Goal: Information Seeking & Learning: Learn about a topic

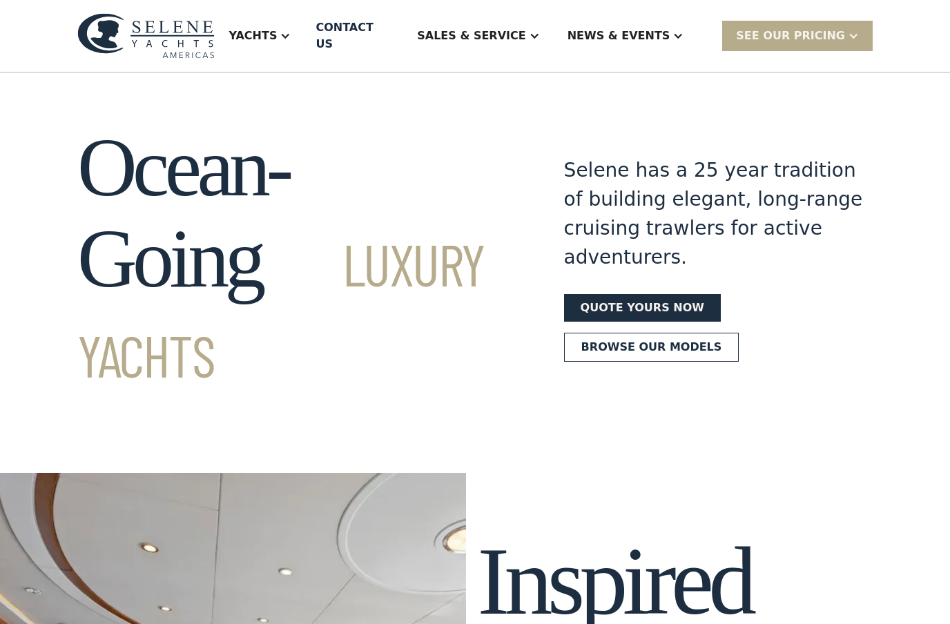
click at [501, 30] on div "Sales & Service" at bounding box center [471, 36] width 108 height 17
click at [490, 75] on div "Sales" at bounding box center [502, 77] width 177 height 11
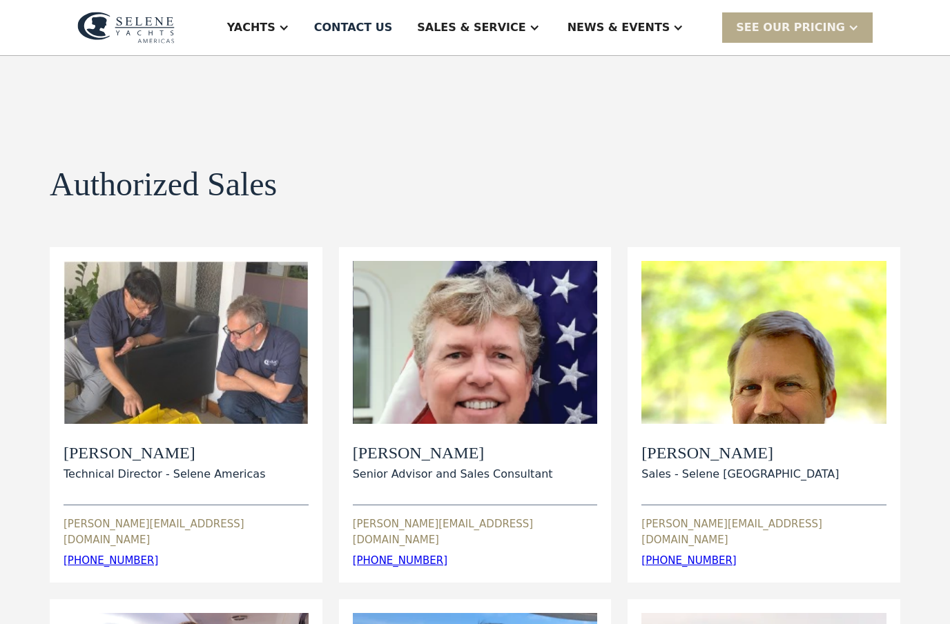
click at [683, 28] on div at bounding box center [677, 27] width 11 height 11
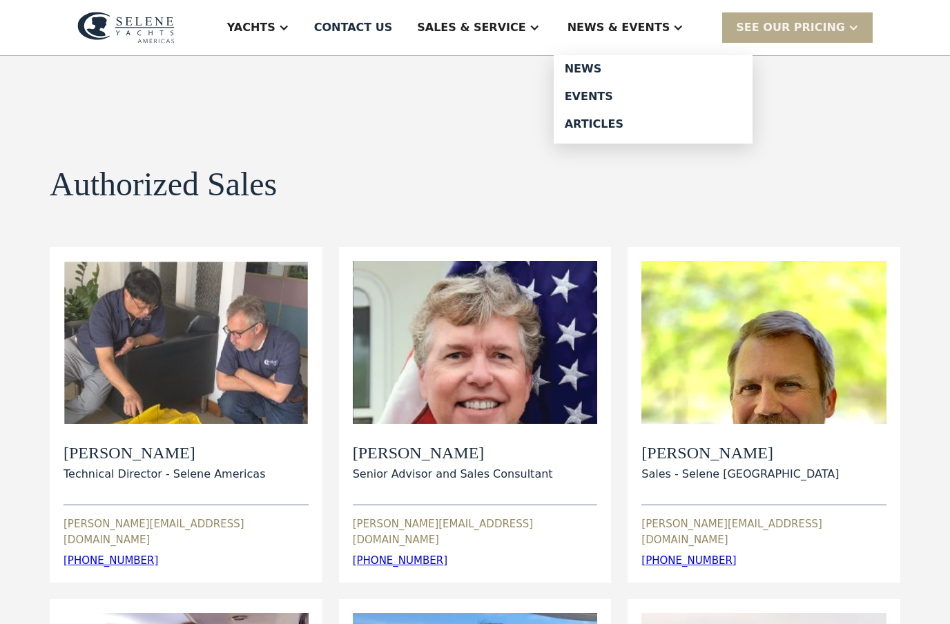
click at [275, 25] on div "Yachts" at bounding box center [251, 27] width 48 height 17
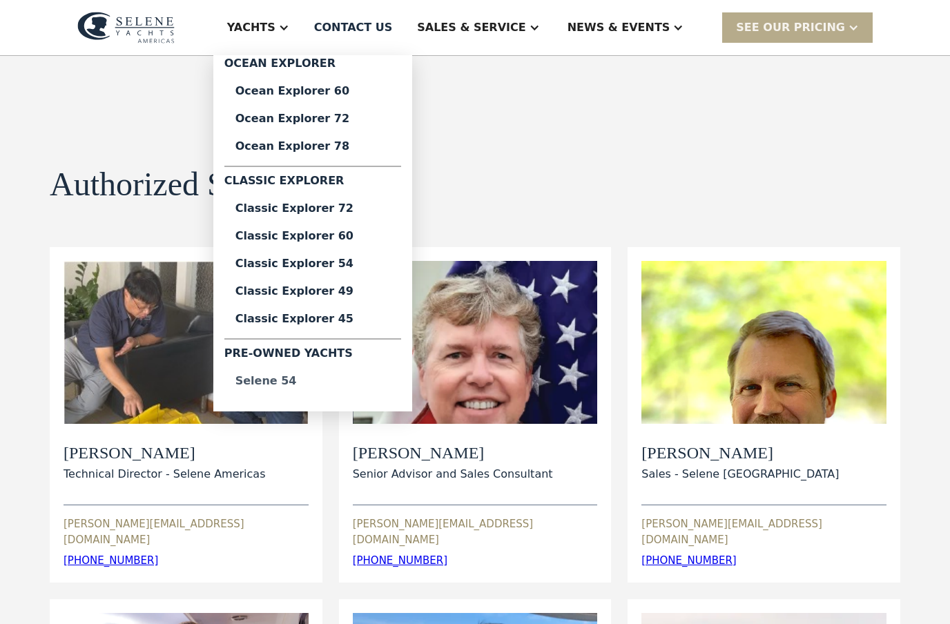
click at [332, 384] on div "Selene 54" at bounding box center [312, 380] width 155 height 11
click at [524, 151] on div "Authorized Sales view details View Bio Dylan Hildebrand Technical Director - Se…" at bounding box center [475, 550] width 850 height 988
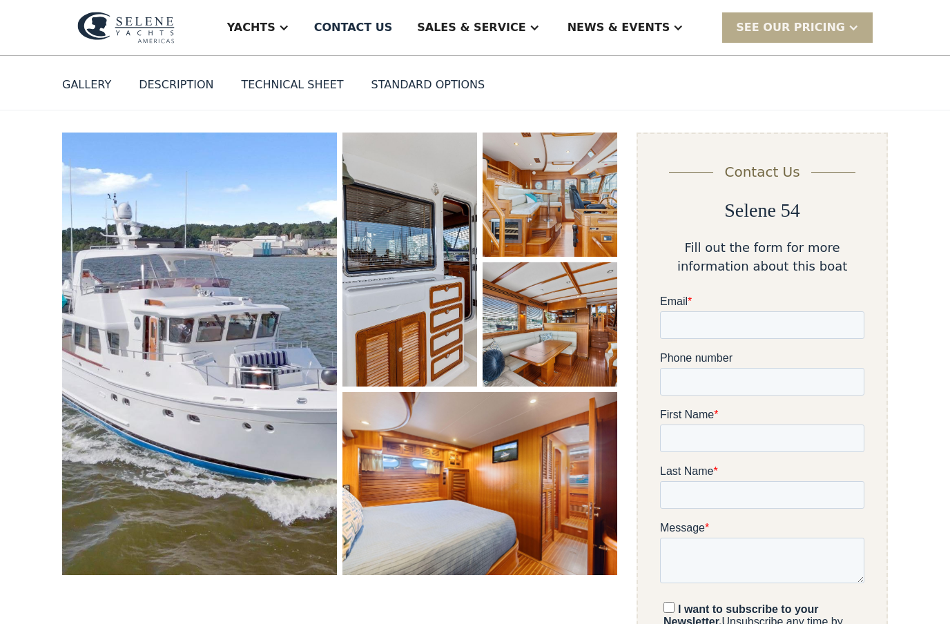
scroll to position [113, 0]
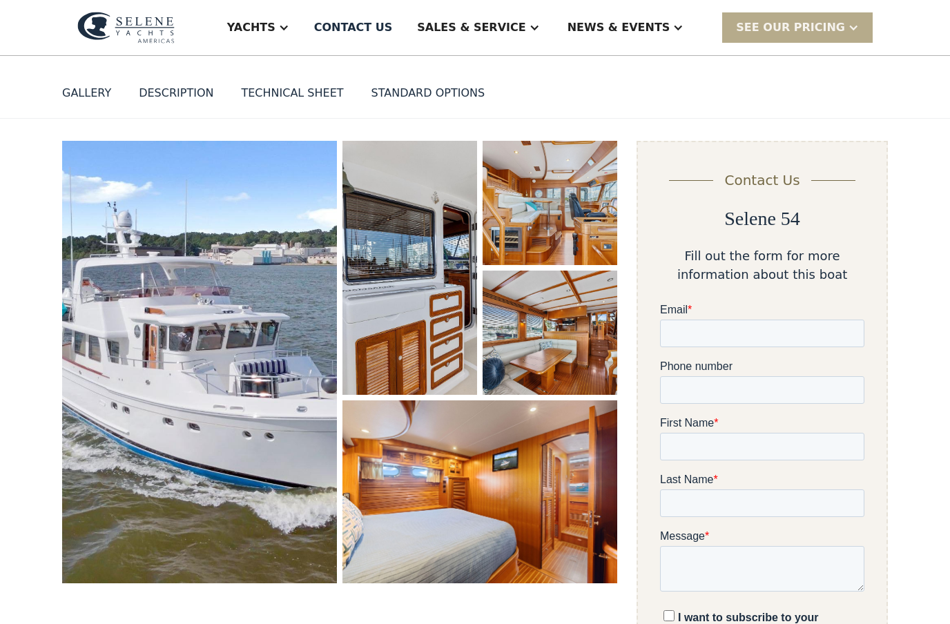
click at [276, 268] on img "open lightbox" at bounding box center [199, 362] width 275 height 442
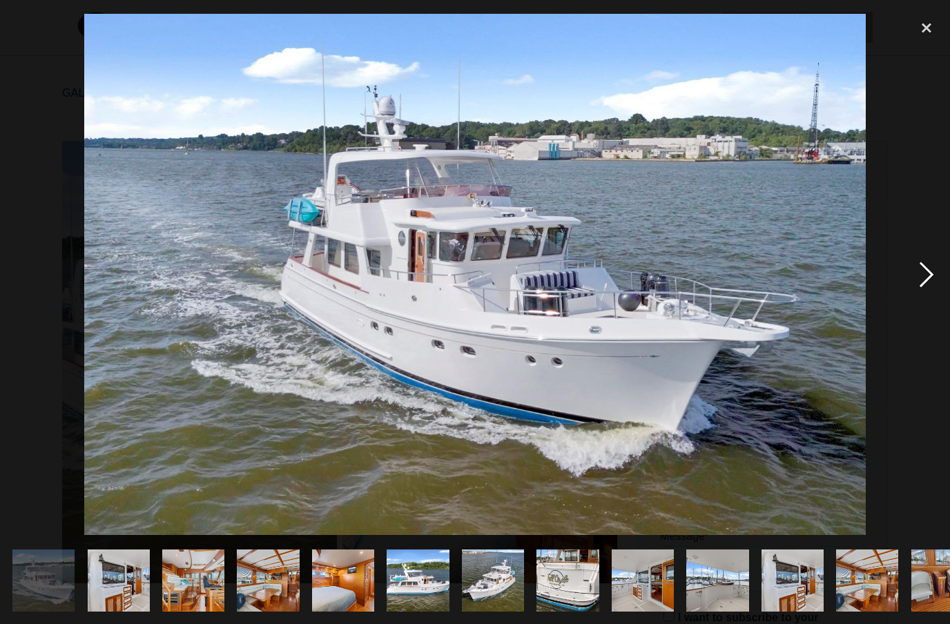
click at [927, 303] on div "next image" at bounding box center [926, 274] width 47 height 524
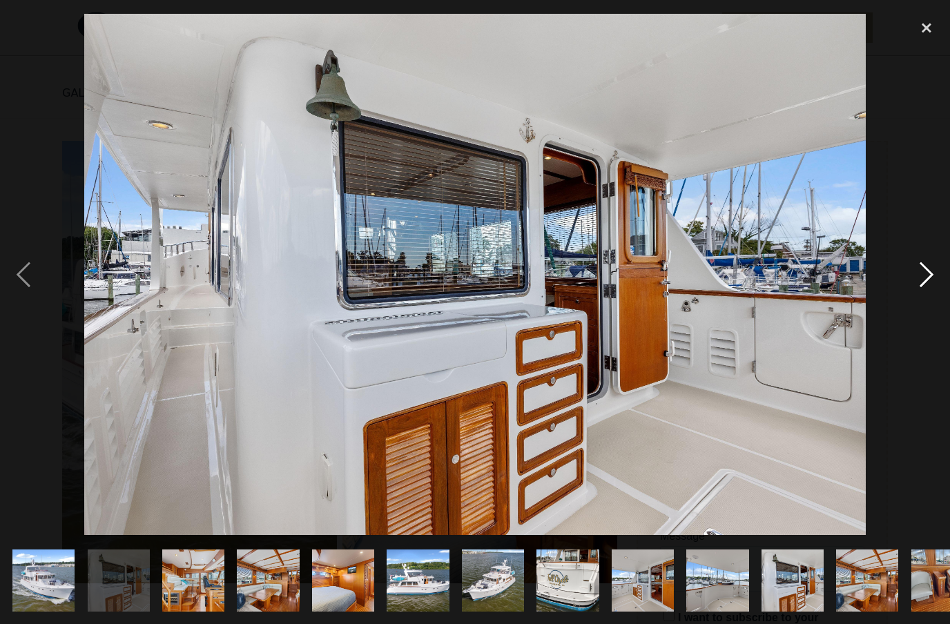
click at [926, 302] on div "next image" at bounding box center [926, 274] width 47 height 524
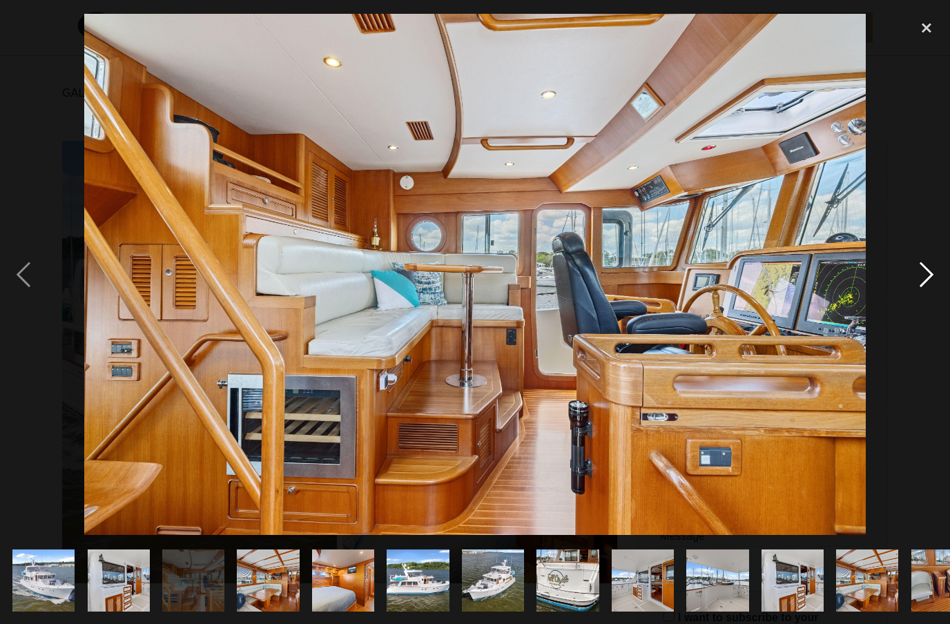
click at [924, 301] on div "next image" at bounding box center [926, 274] width 47 height 524
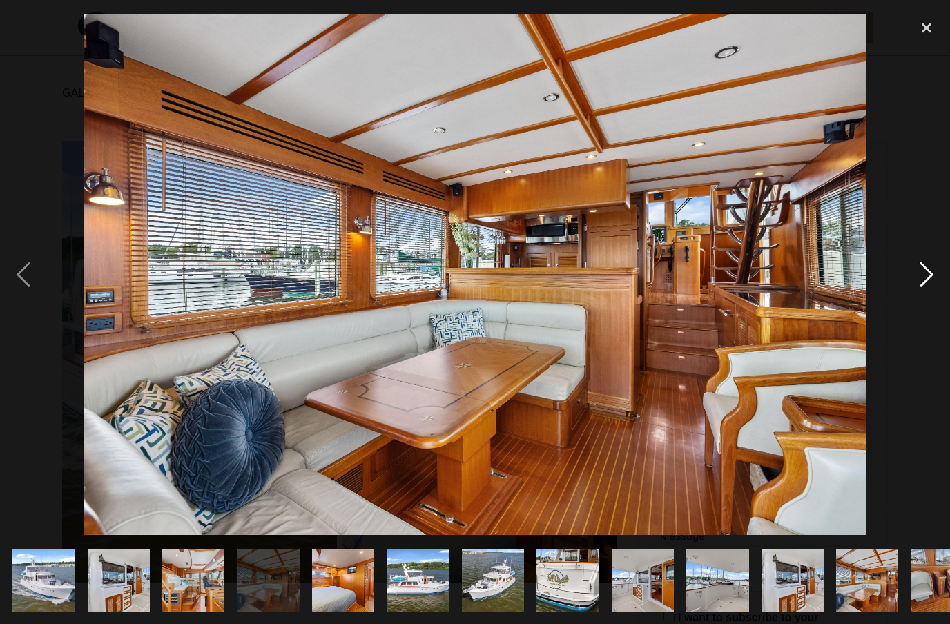
click at [927, 300] on div "next image" at bounding box center [926, 274] width 47 height 524
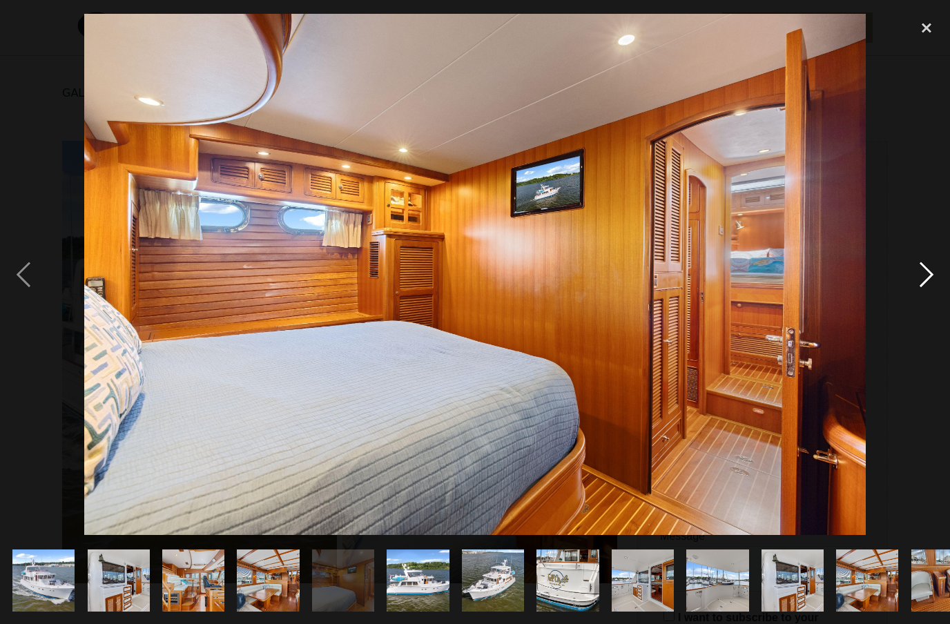
click at [928, 297] on div "next image" at bounding box center [926, 274] width 47 height 524
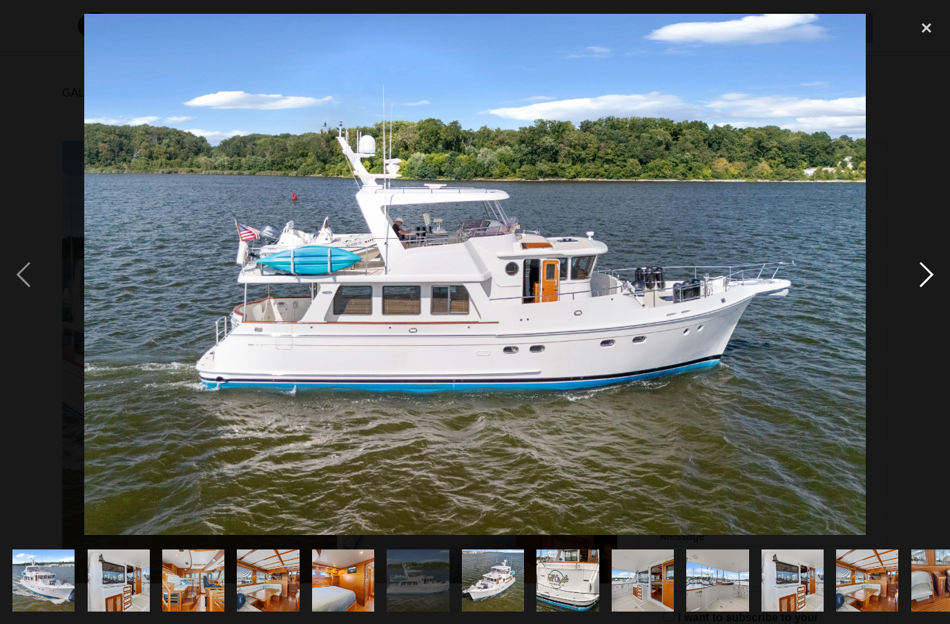
click at [928, 297] on div "next image" at bounding box center [926, 274] width 47 height 524
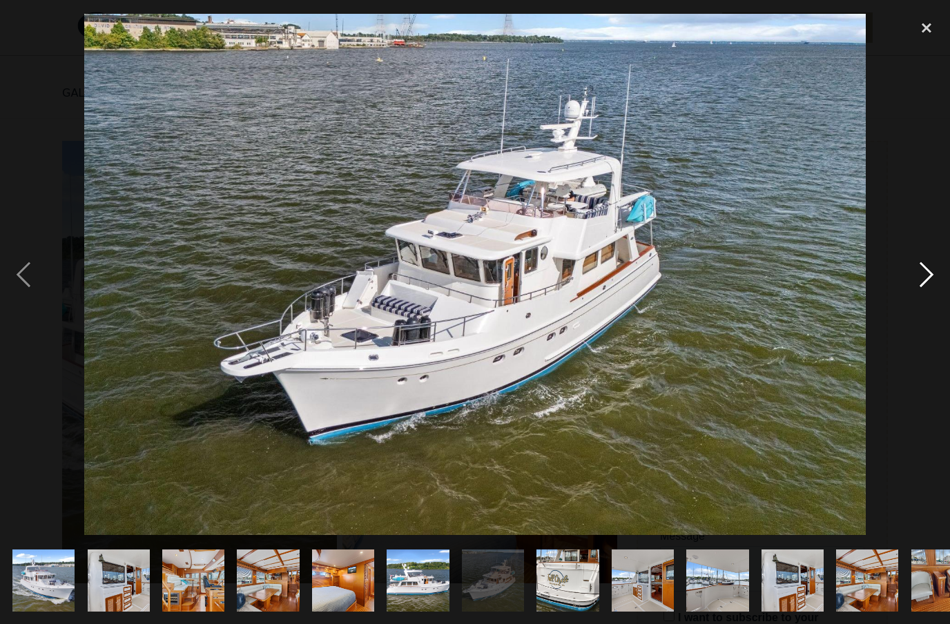
click at [928, 297] on div "next image" at bounding box center [926, 274] width 47 height 524
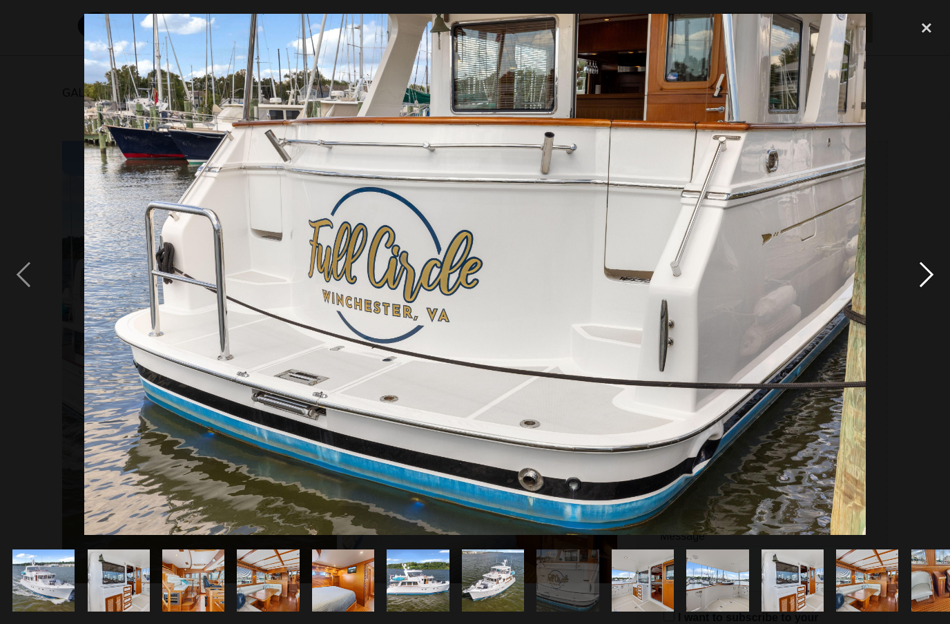
click at [927, 306] on div "next image" at bounding box center [926, 274] width 47 height 524
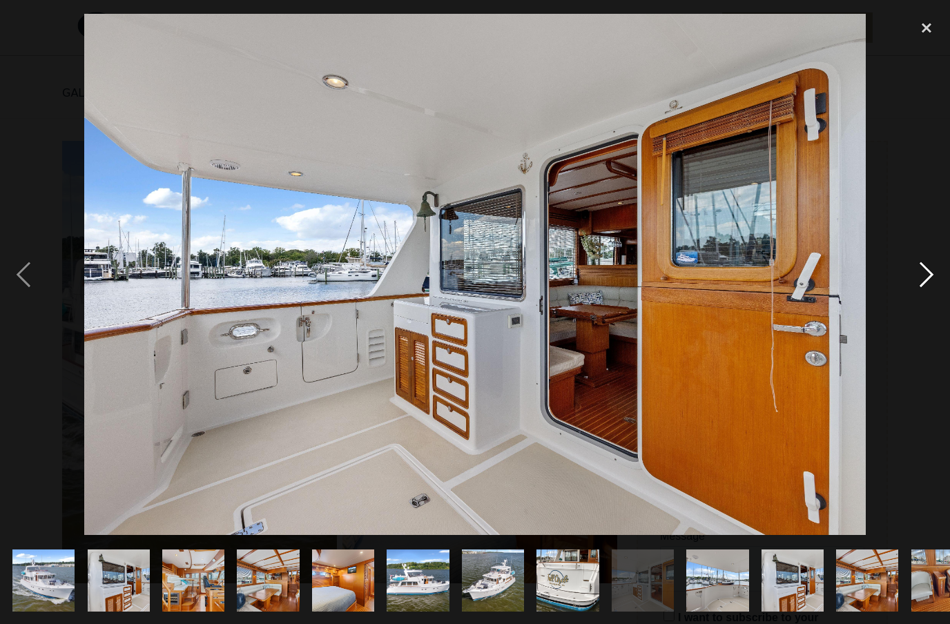
click at [927, 306] on div "next image" at bounding box center [926, 274] width 47 height 524
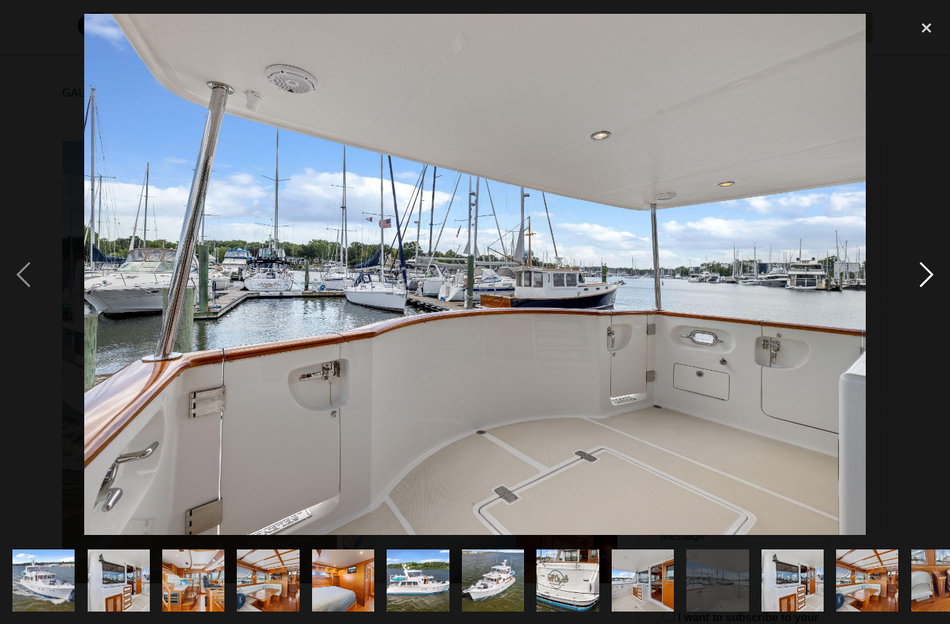
click at [925, 300] on div "next image" at bounding box center [926, 274] width 47 height 524
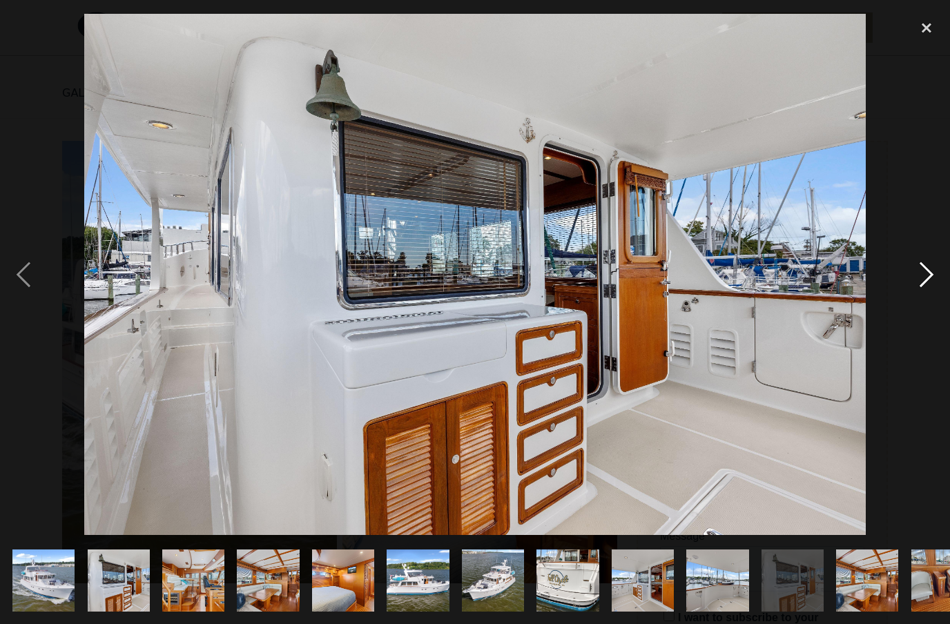
click at [925, 306] on div "next image" at bounding box center [926, 274] width 47 height 524
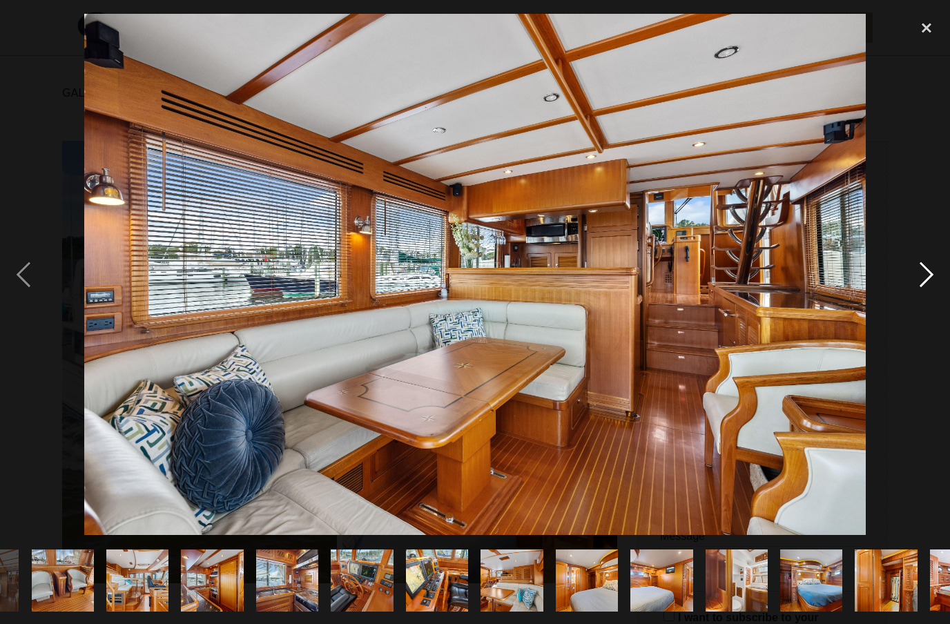
scroll to position [0, 895]
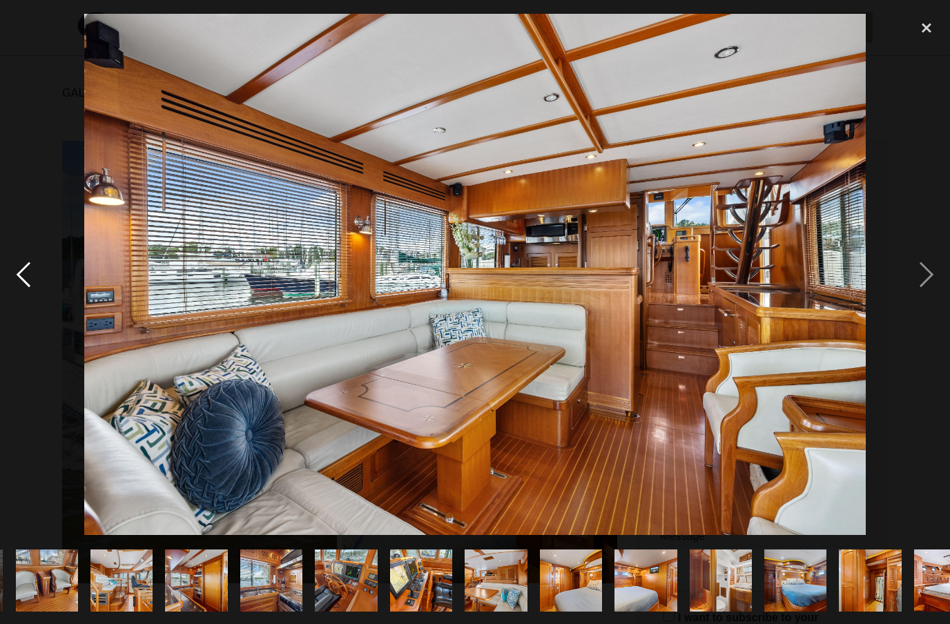
click at [26, 291] on div "previous image" at bounding box center [23, 274] width 47 height 524
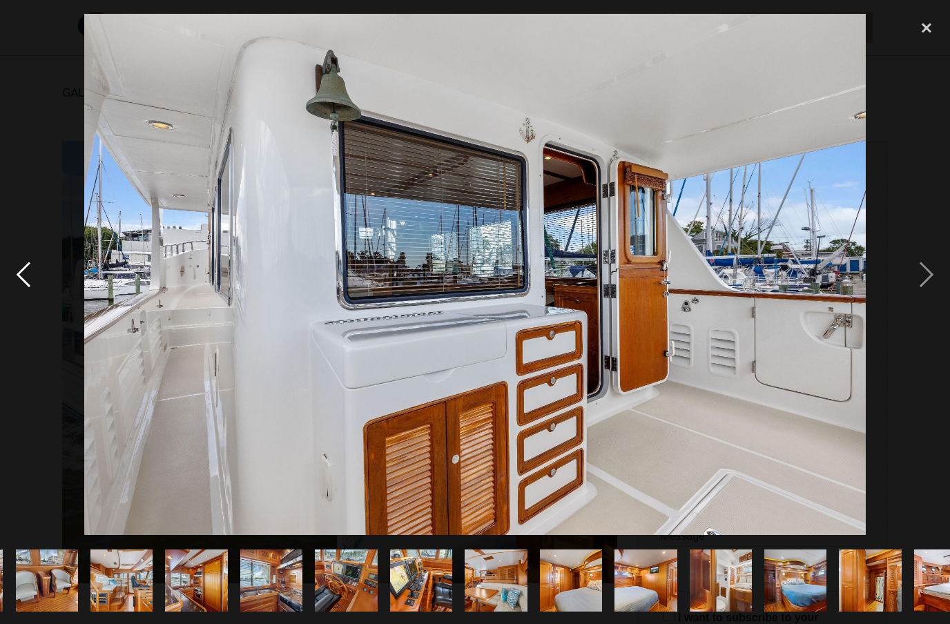
scroll to position [0, 0]
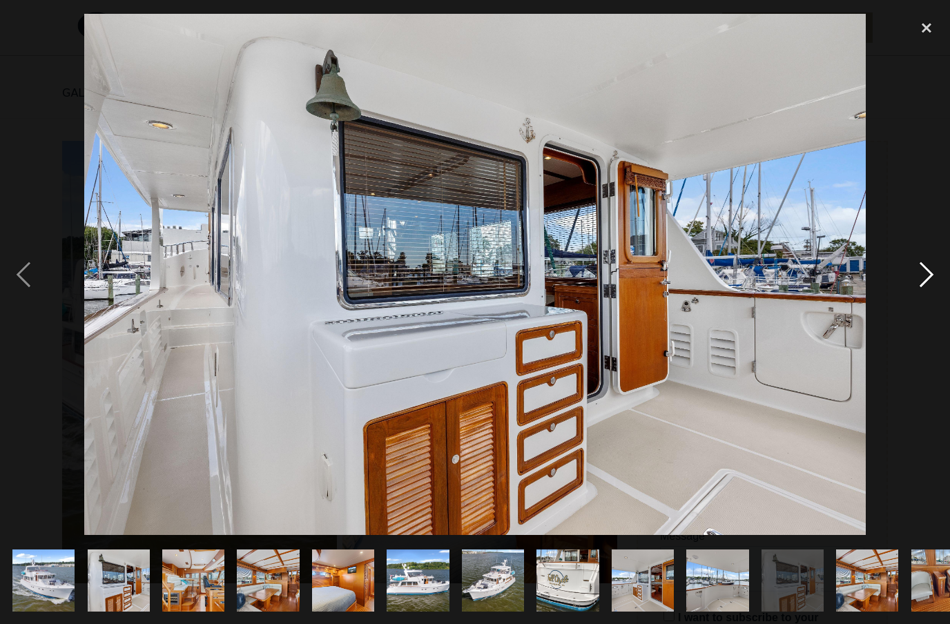
click at [926, 302] on div "next image" at bounding box center [926, 274] width 47 height 524
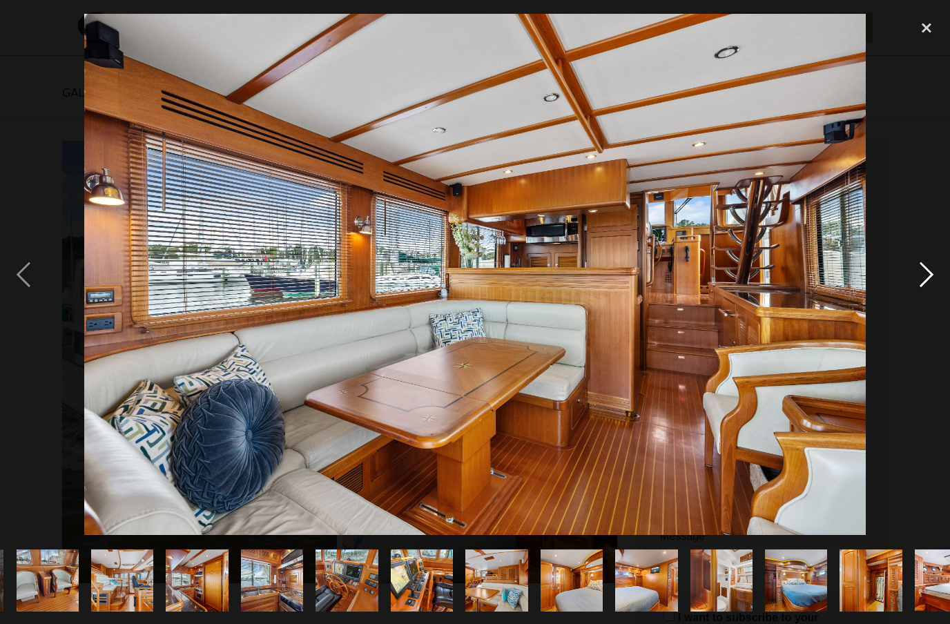
click at [926, 302] on div "next image" at bounding box center [926, 274] width 47 height 524
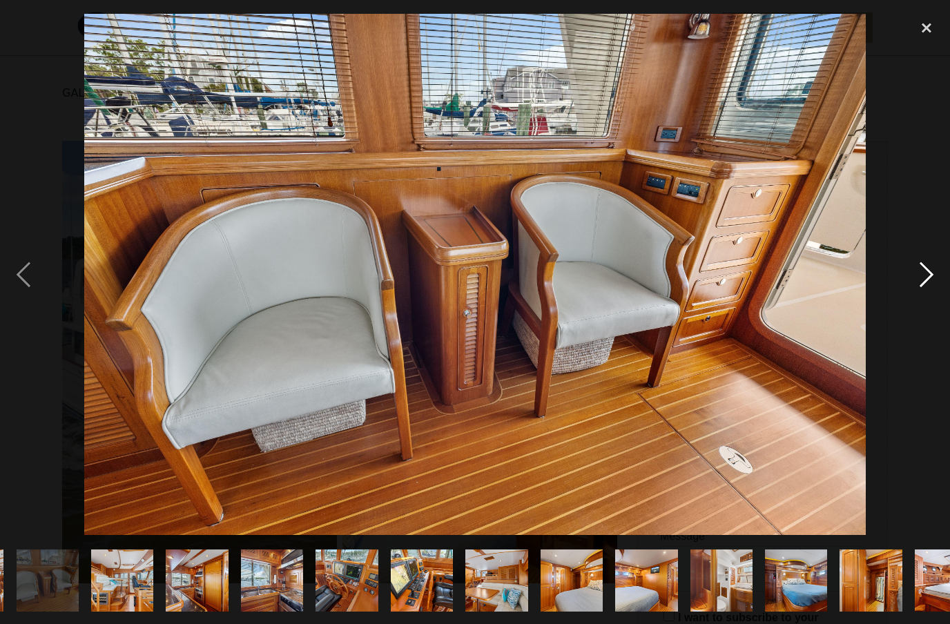
scroll to position [0, 895]
click at [926, 302] on div "next image" at bounding box center [926, 274] width 47 height 524
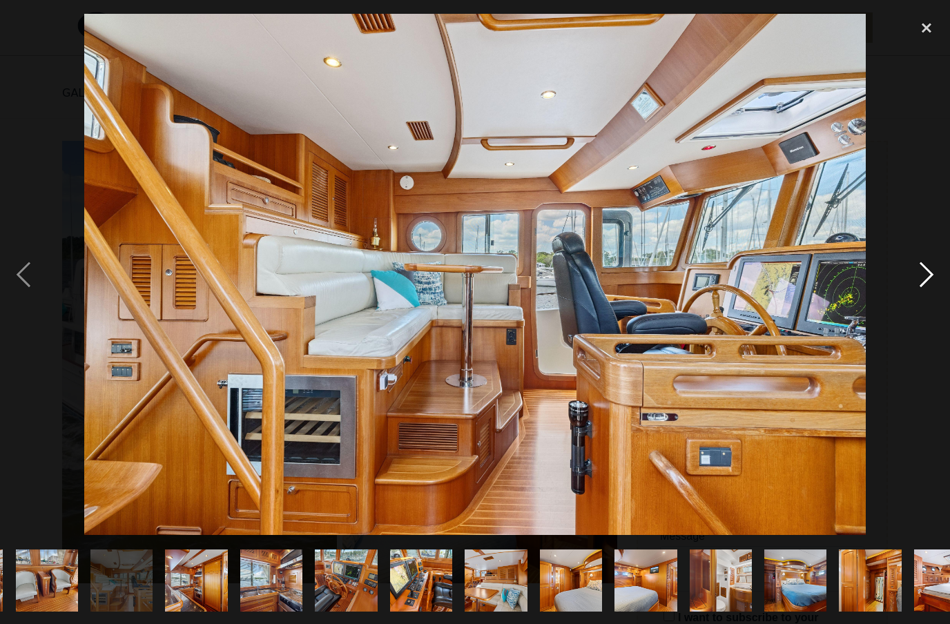
click at [926, 302] on div "next image" at bounding box center [926, 274] width 47 height 524
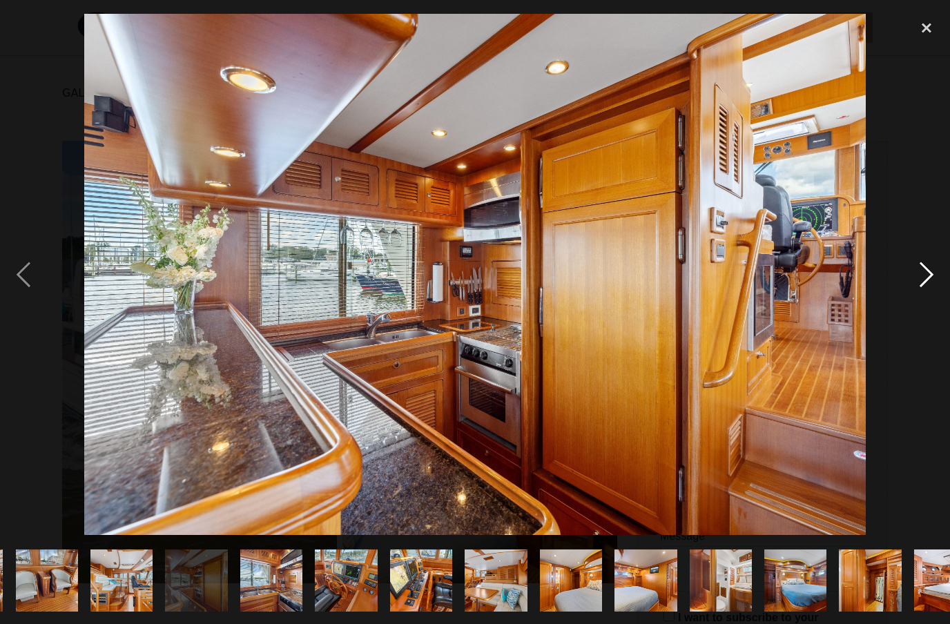
click at [923, 294] on div "next image" at bounding box center [926, 274] width 47 height 524
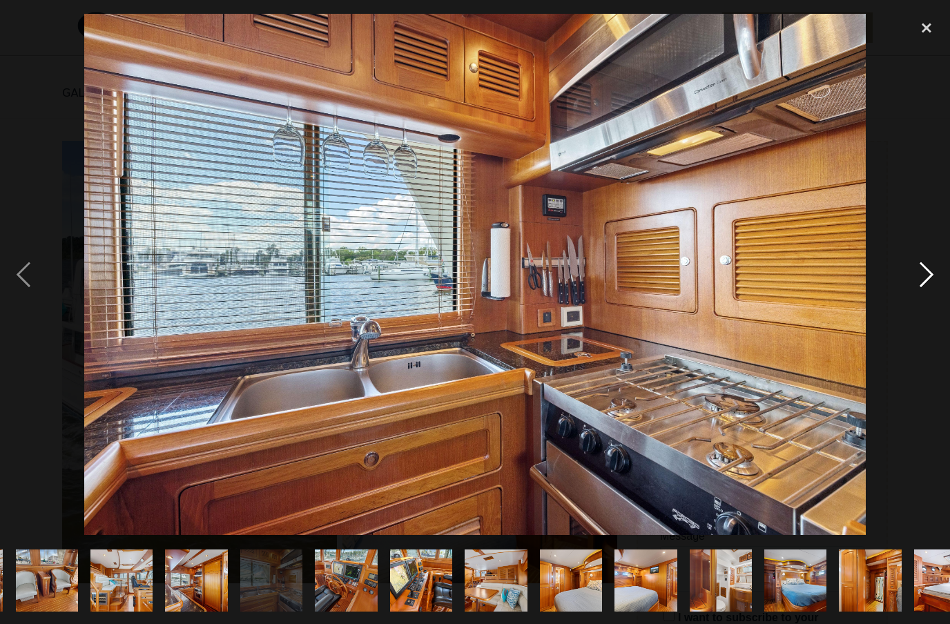
click at [925, 294] on div "next image" at bounding box center [926, 274] width 47 height 524
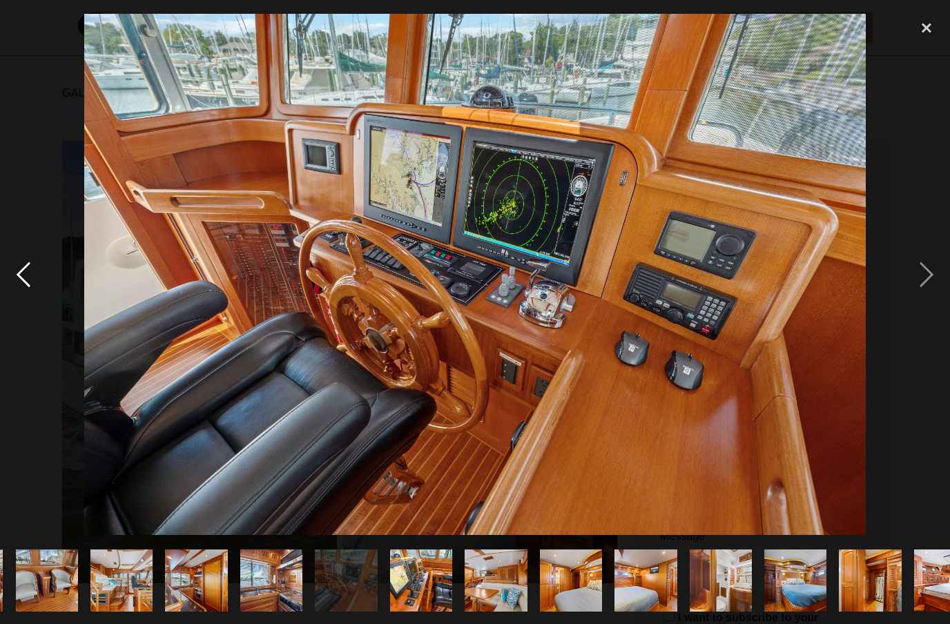
click at [27, 295] on div "previous image" at bounding box center [23, 274] width 47 height 524
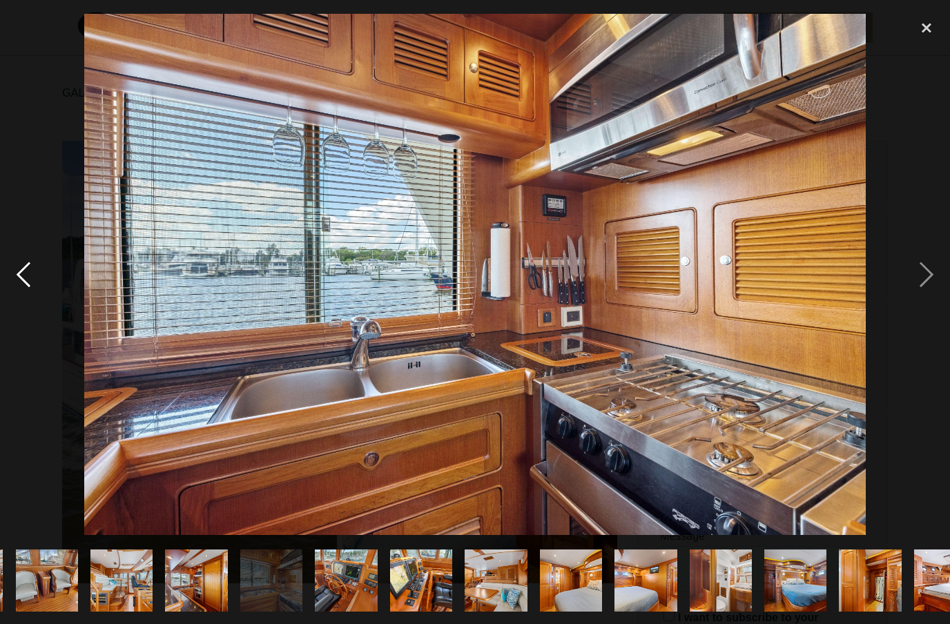
click at [27, 295] on div "previous image" at bounding box center [23, 274] width 47 height 524
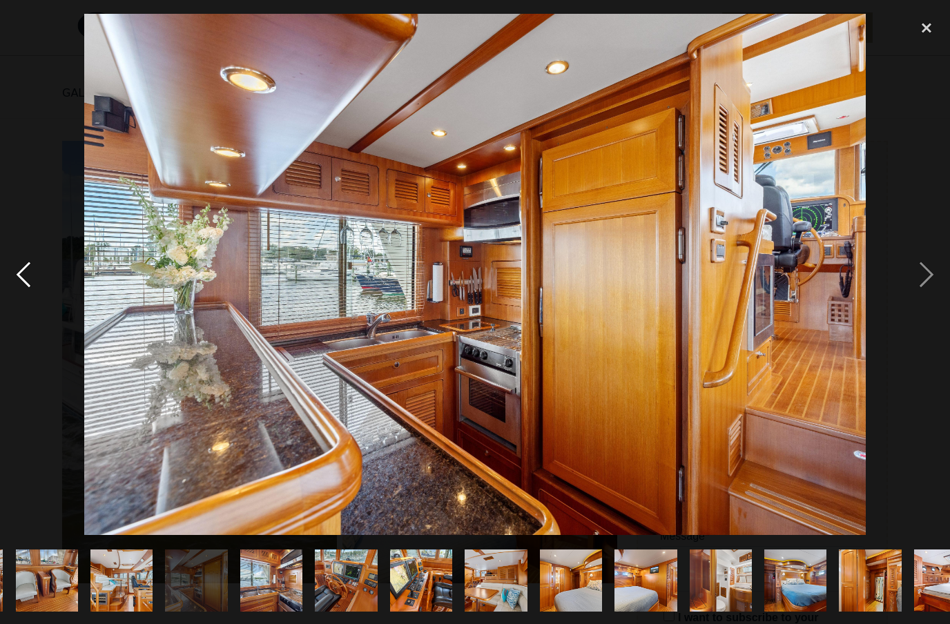
click at [27, 295] on div "previous image" at bounding box center [23, 274] width 47 height 524
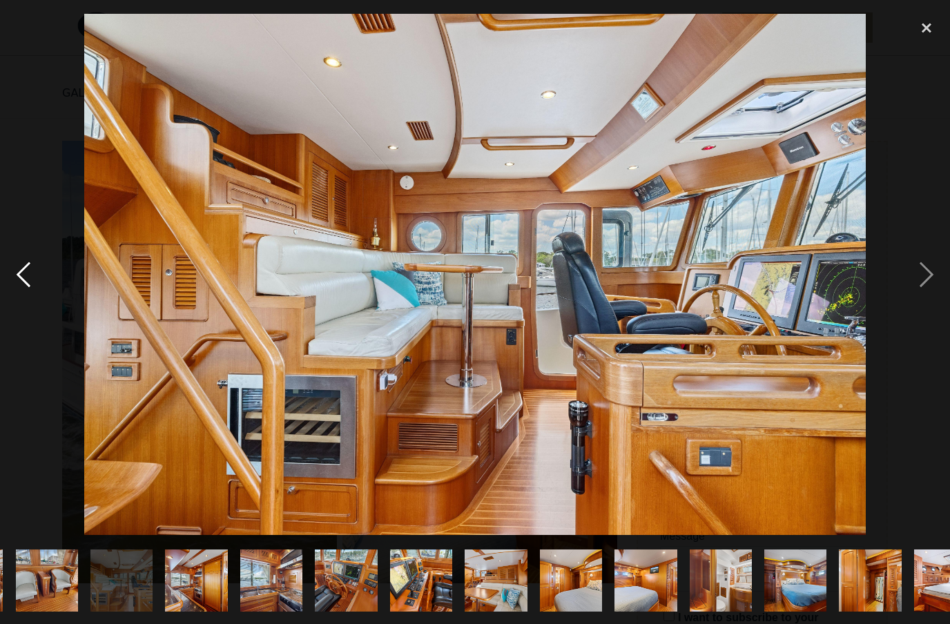
click at [27, 295] on div "previous image" at bounding box center [23, 274] width 47 height 524
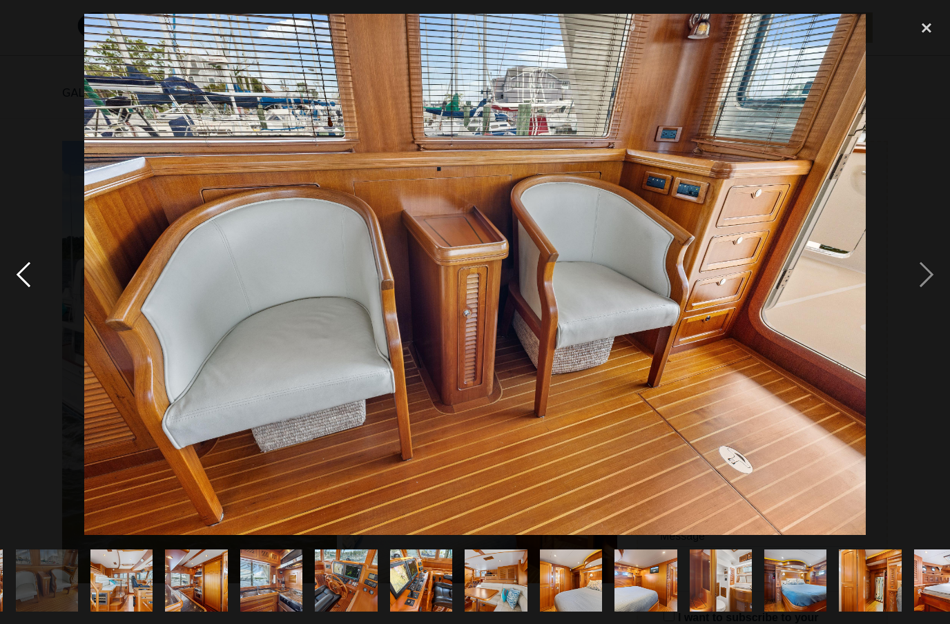
click at [27, 295] on div "previous image" at bounding box center [23, 274] width 47 height 524
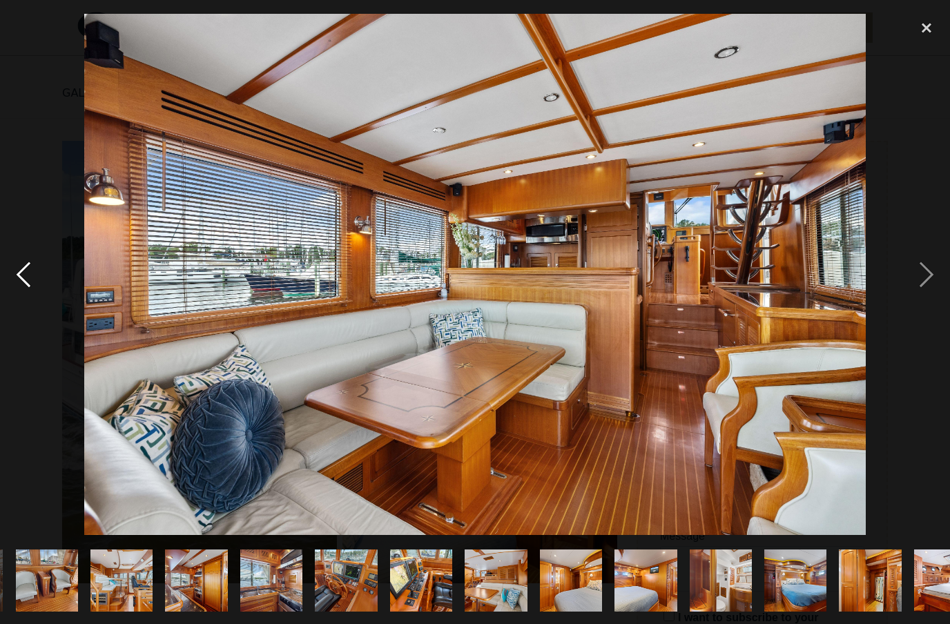
click at [30, 304] on div "previous image" at bounding box center [23, 274] width 47 height 524
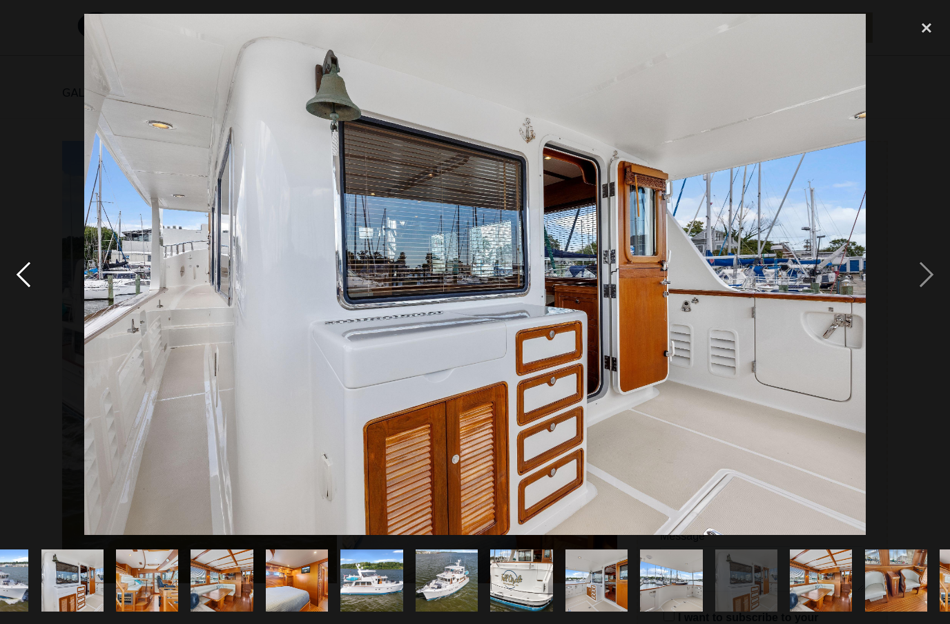
scroll to position [0, 0]
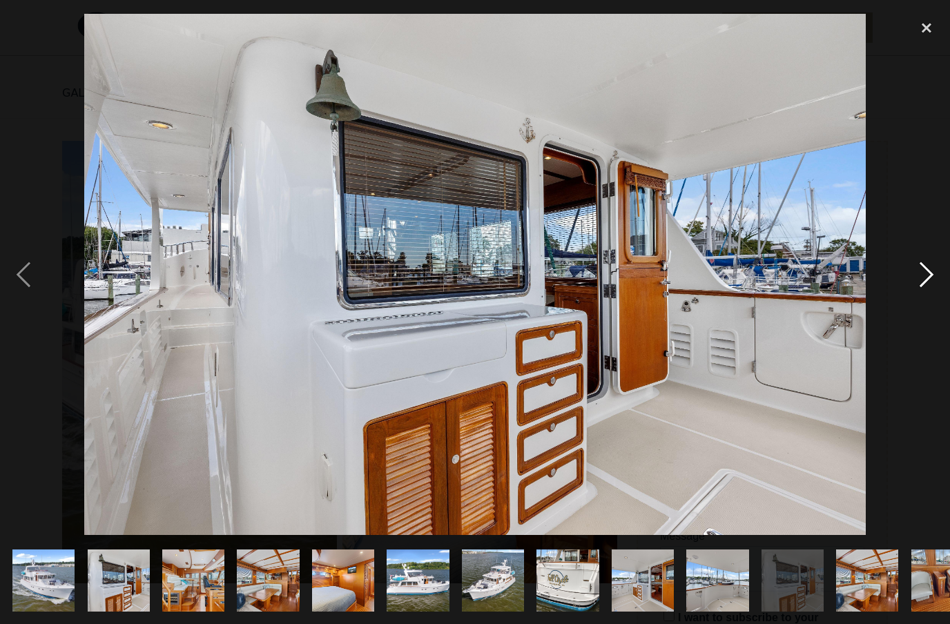
click at [928, 303] on div "next image" at bounding box center [926, 274] width 47 height 524
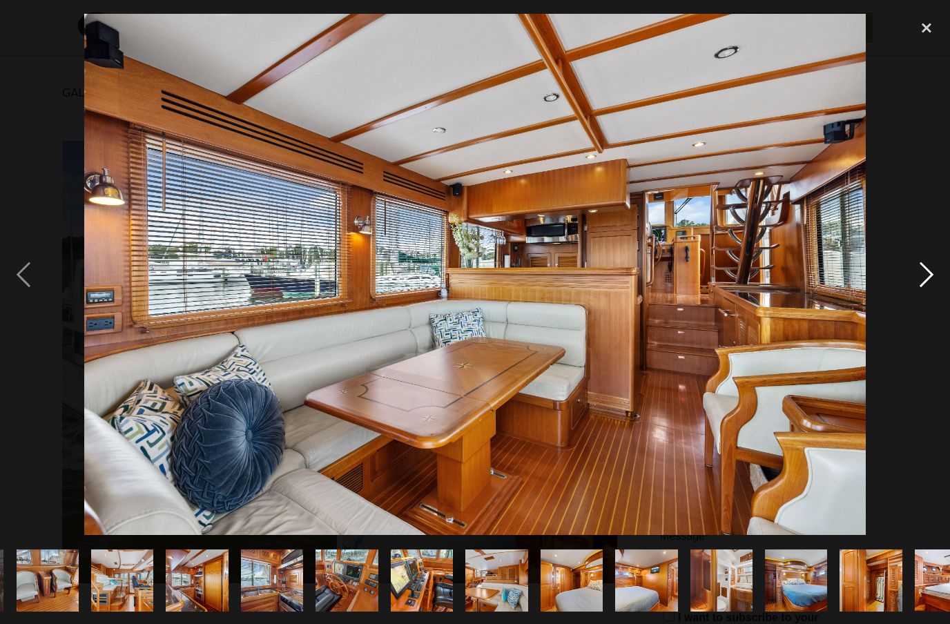
click at [928, 303] on div "next image" at bounding box center [926, 274] width 47 height 524
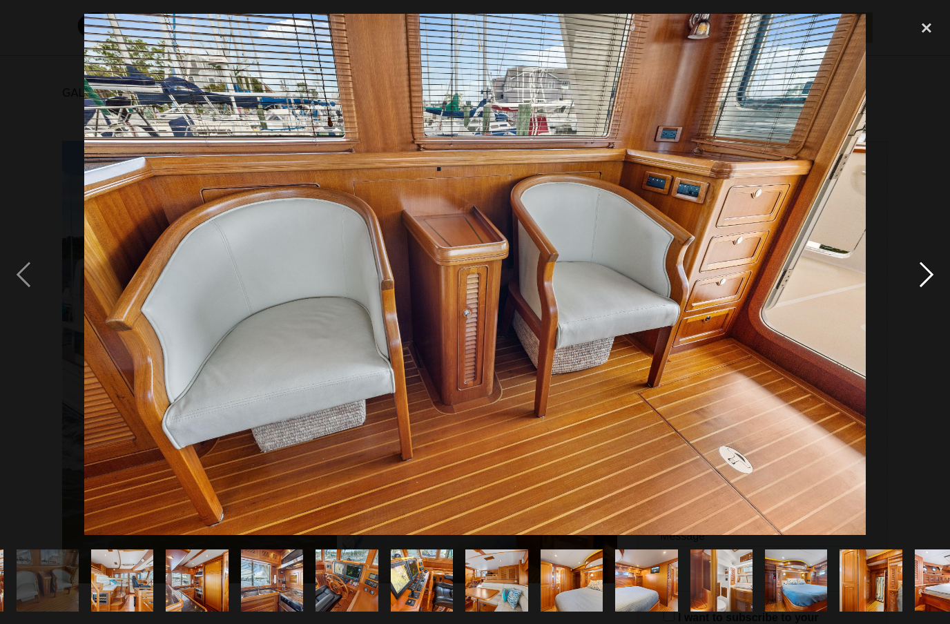
scroll to position [0, 895]
click at [32, 297] on div "previous image" at bounding box center [23, 274] width 47 height 524
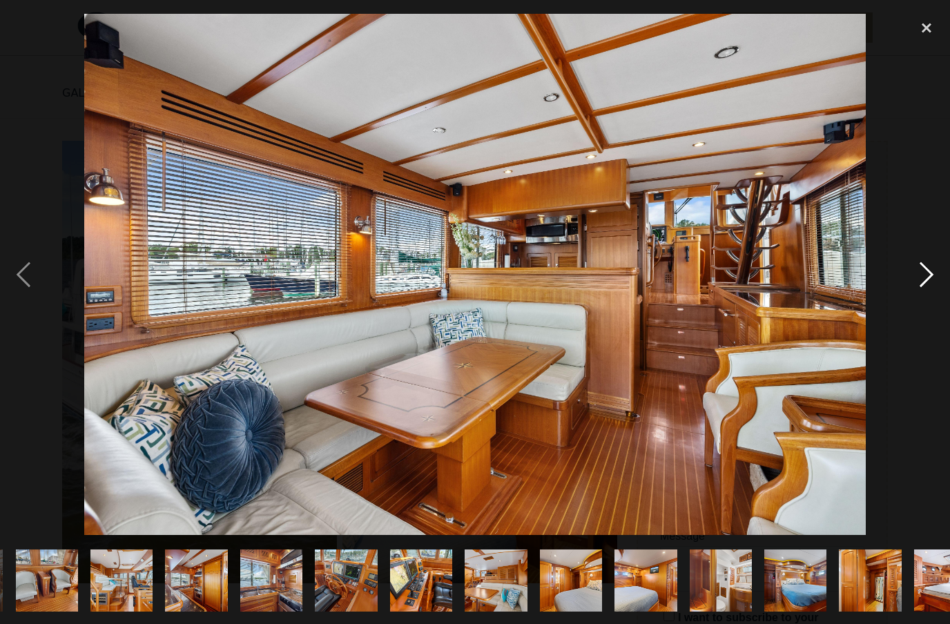
click at [924, 309] on div "next image" at bounding box center [926, 274] width 47 height 524
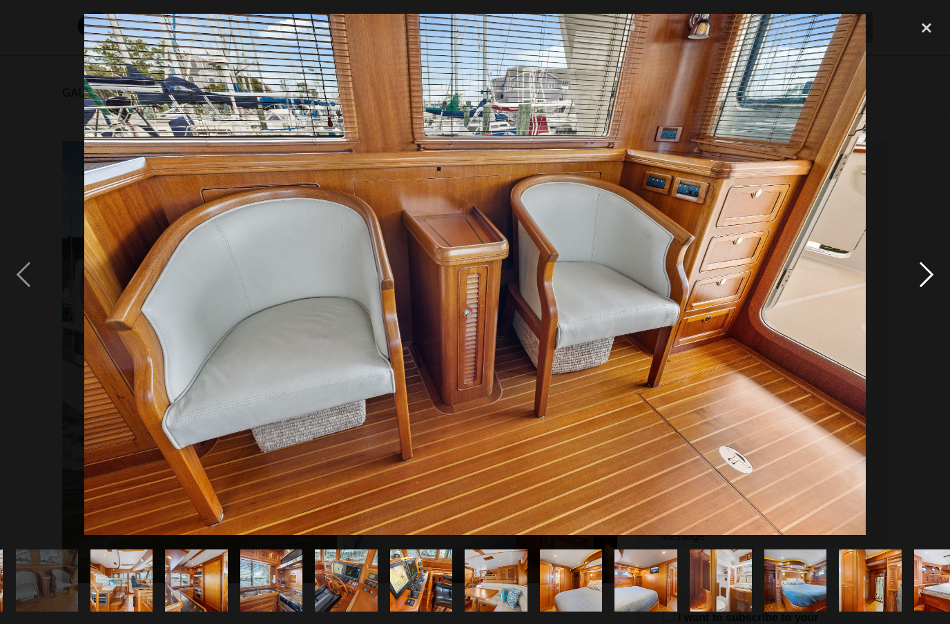
click at [928, 304] on div "next image" at bounding box center [926, 274] width 47 height 524
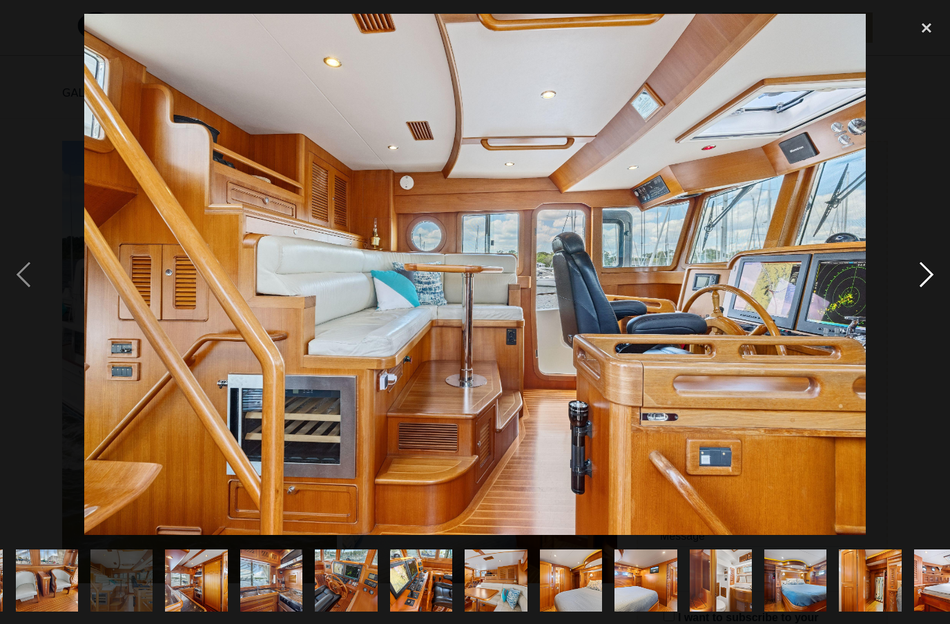
click at [928, 304] on div "next image" at bounding box center [926, 274] width 47 height 524
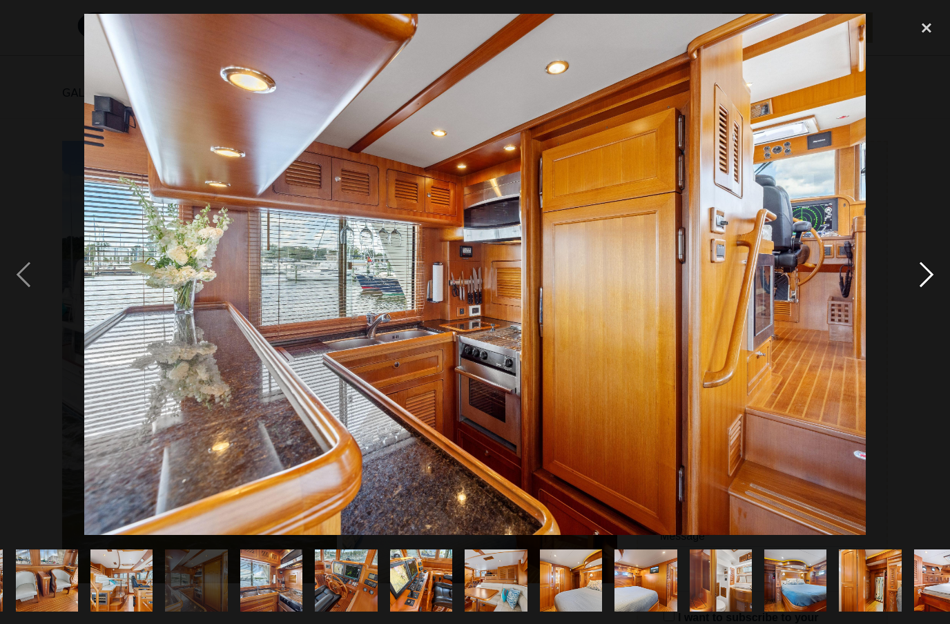
click at [929, 301] on div "next image" at bounding box center [926, 274] width 47 height 524
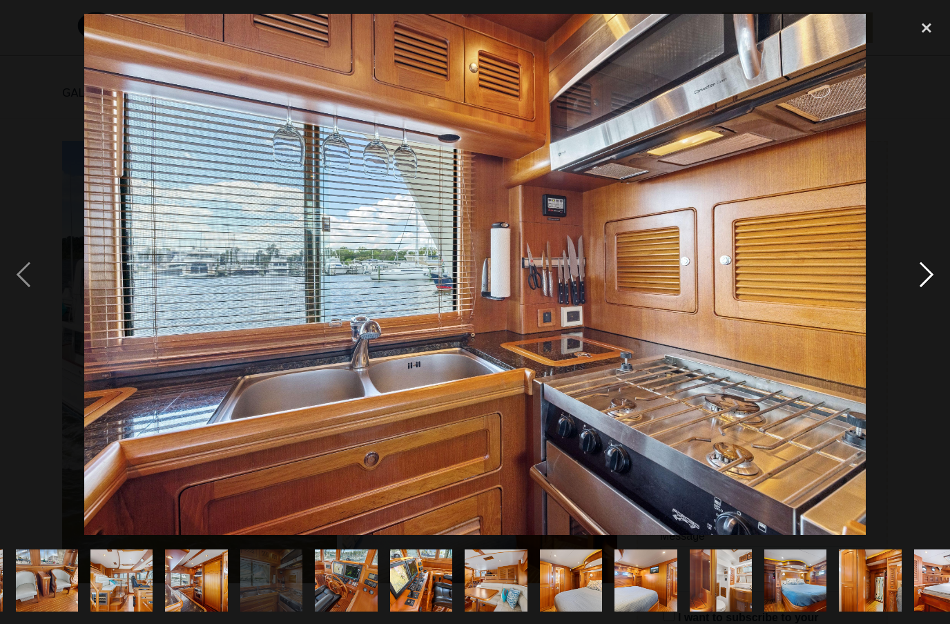
click at [927, 300] on div "next image" at bounding box center [926, 274] width 47 height 524
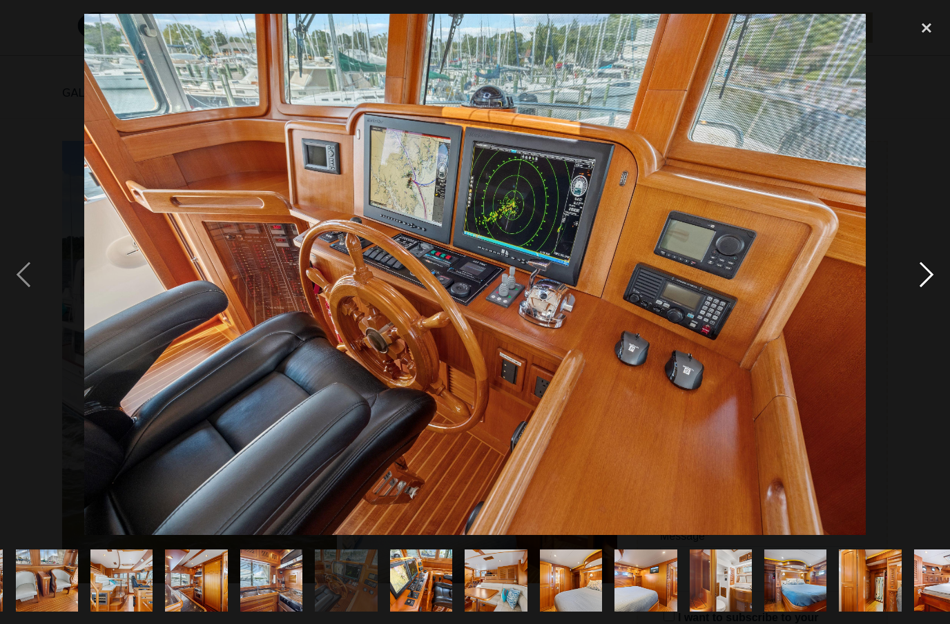
click at [924, 297] on div "next image" at bounding box center [926, 274] width 47 height 524
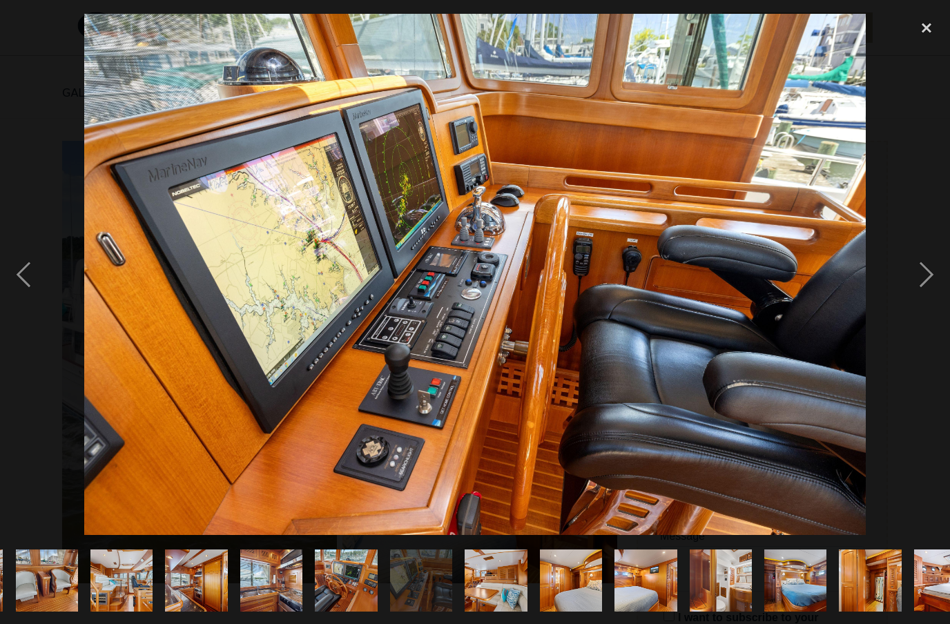
scroll to position [112, 0]
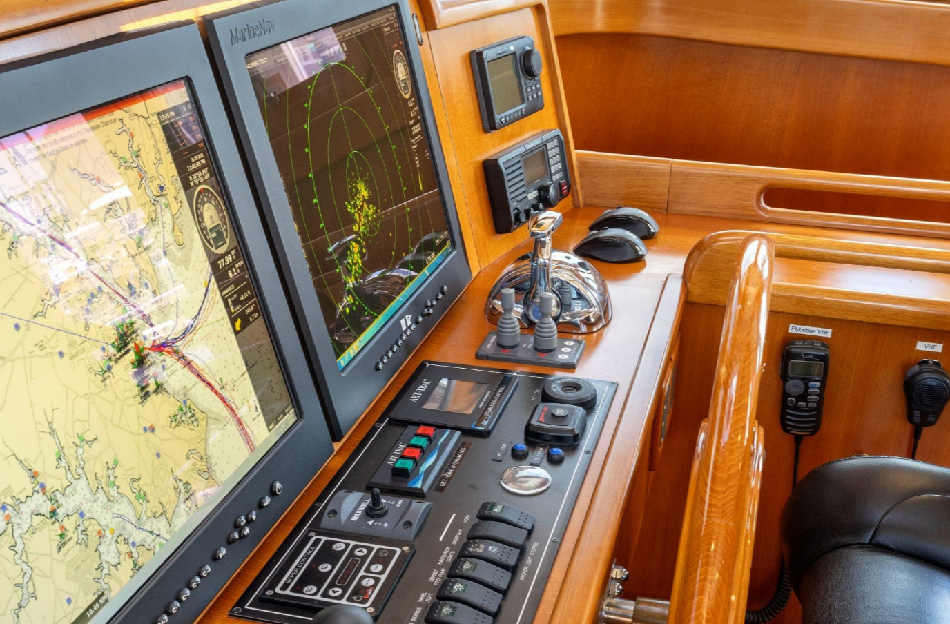
click at [224, 52] on img at bounding box center [474, 274] width 781 height 521
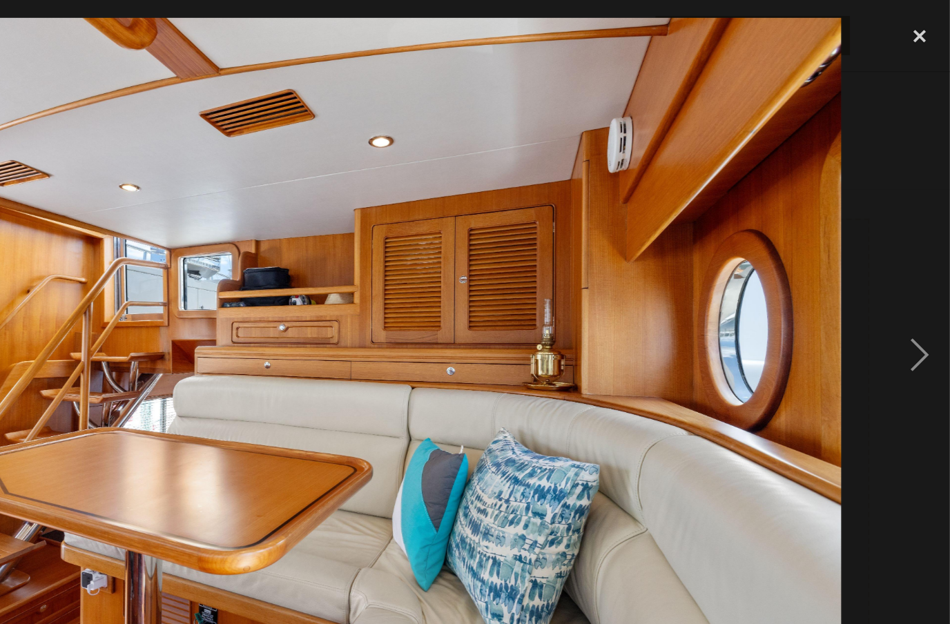
scroll to position [7, 0]
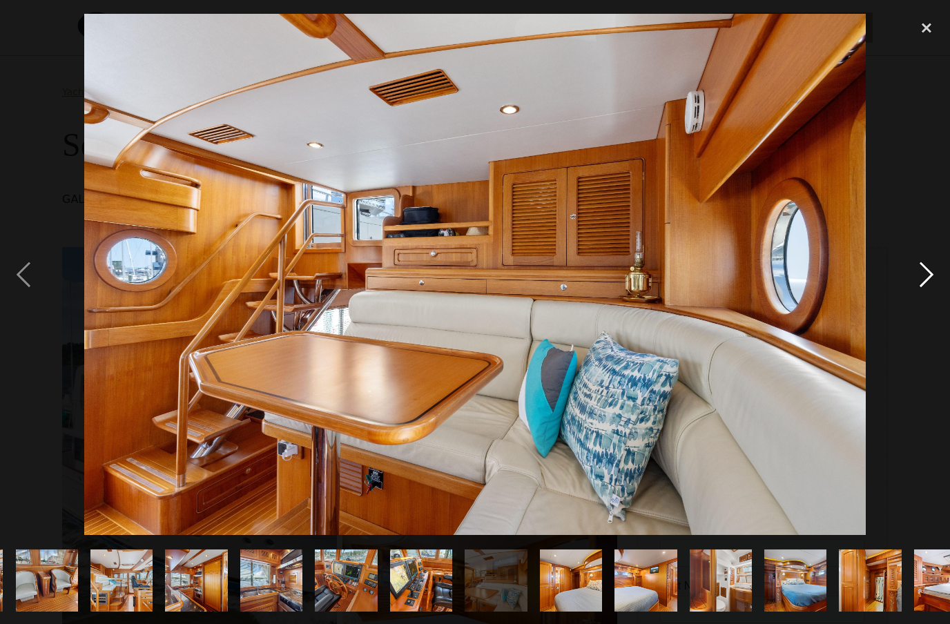
click at [930, 301] on div "next image" at bounding box center [926, 274] width 47 height 524
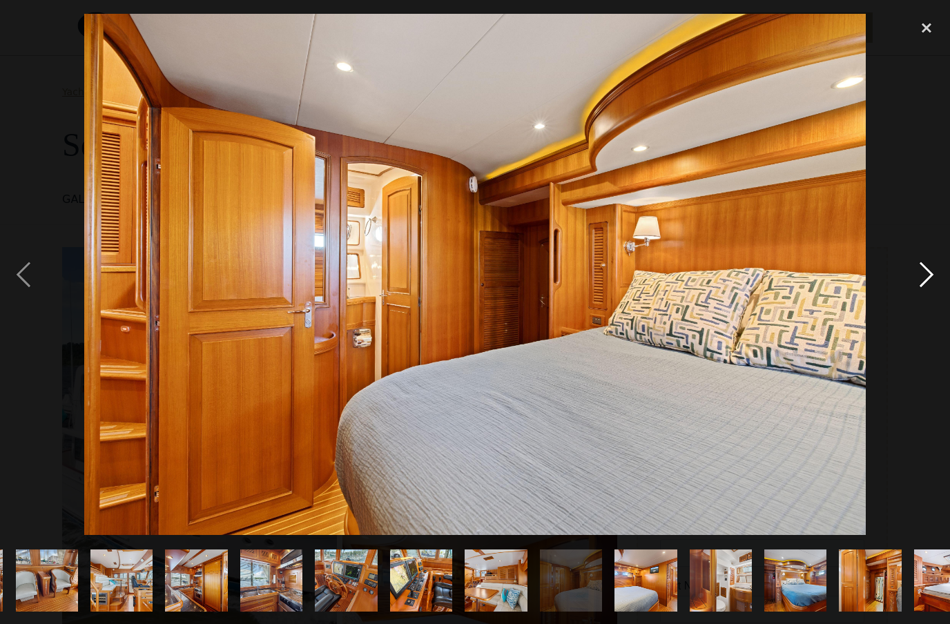
click at [930, 301] on div "next image" at bounding box center [926, 274] width 47 height 524
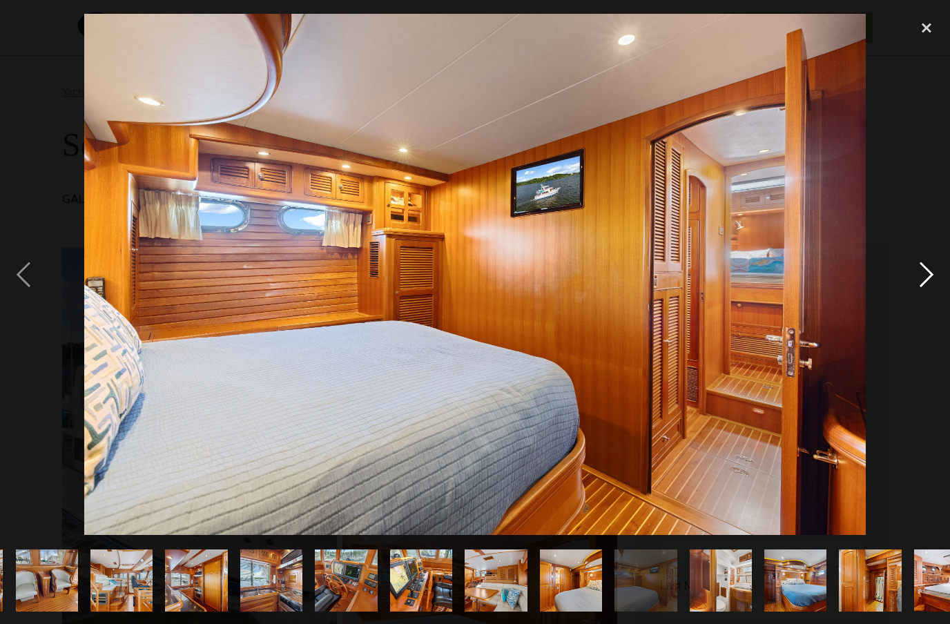
click at [930, 301] on div "next image" at bounding box center [926, 274] width 47 height 524
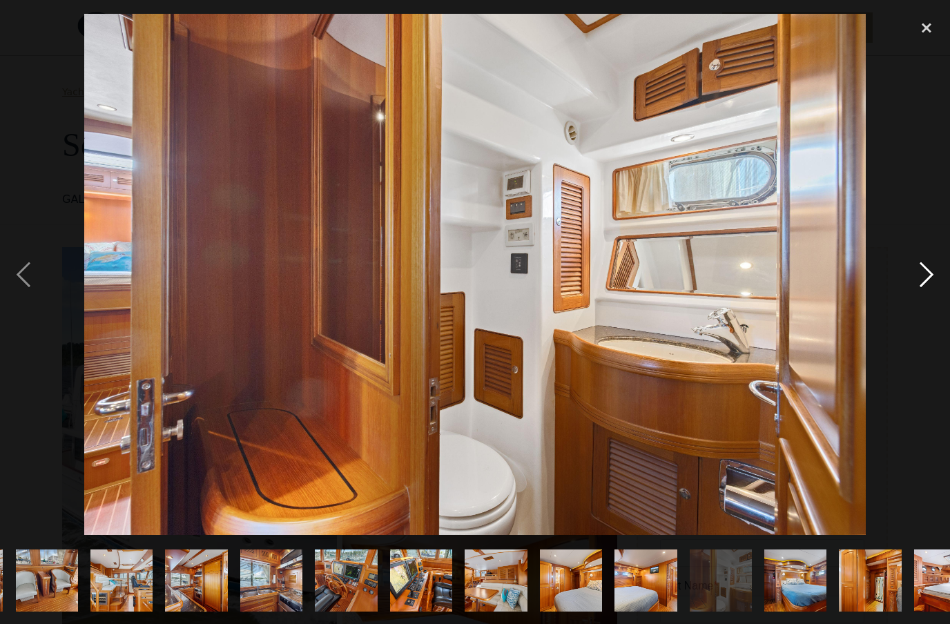
click at [924, 301] on div "next image" at bounding box center [926, 274] width 47 height 524
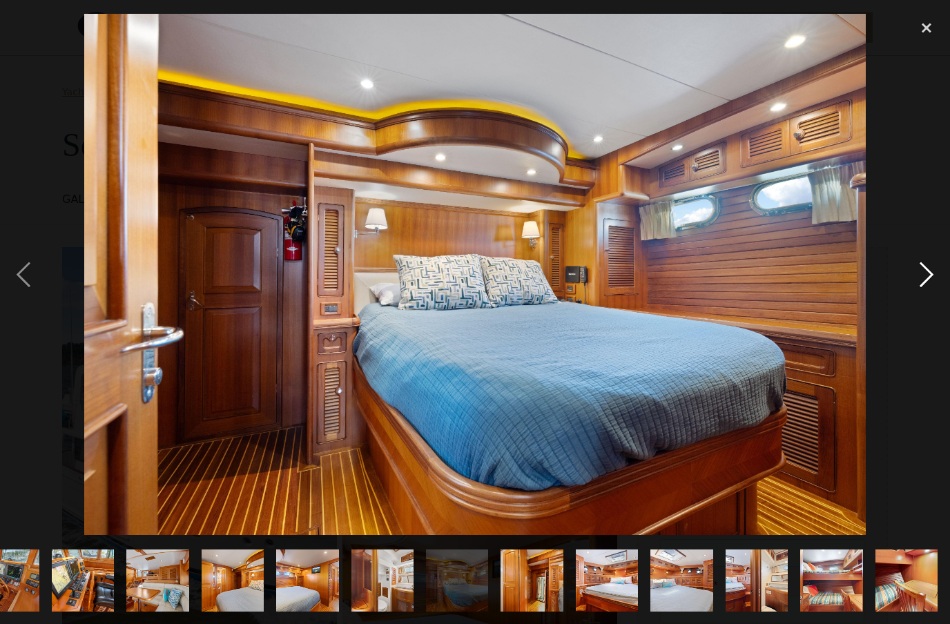
scroll to position [0, 1406]
click at [931, 301] on div "next image" at bounding box center [926, 274] width 47 height 524
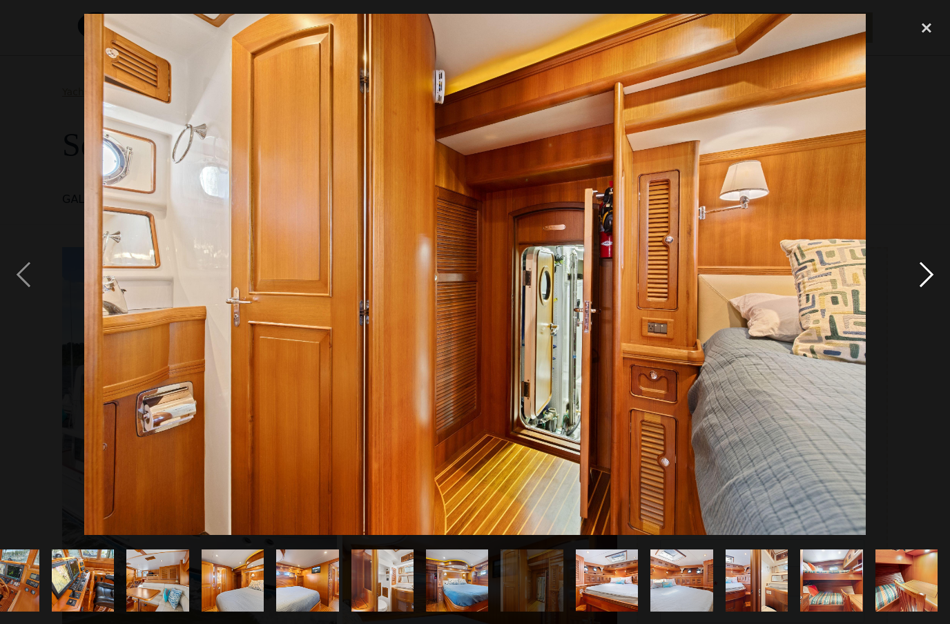
click at [929, 301] on div "next image" at bounding box center [926, 274] width 47 height 524
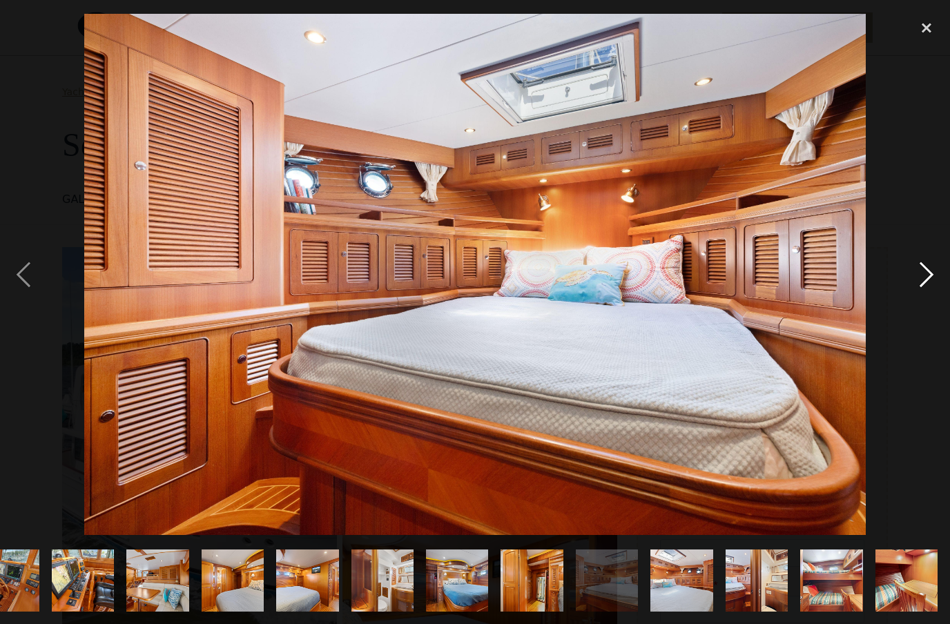
click at [927, 301] on div "next image" at bounding box center [926, 274] width 47 height 524
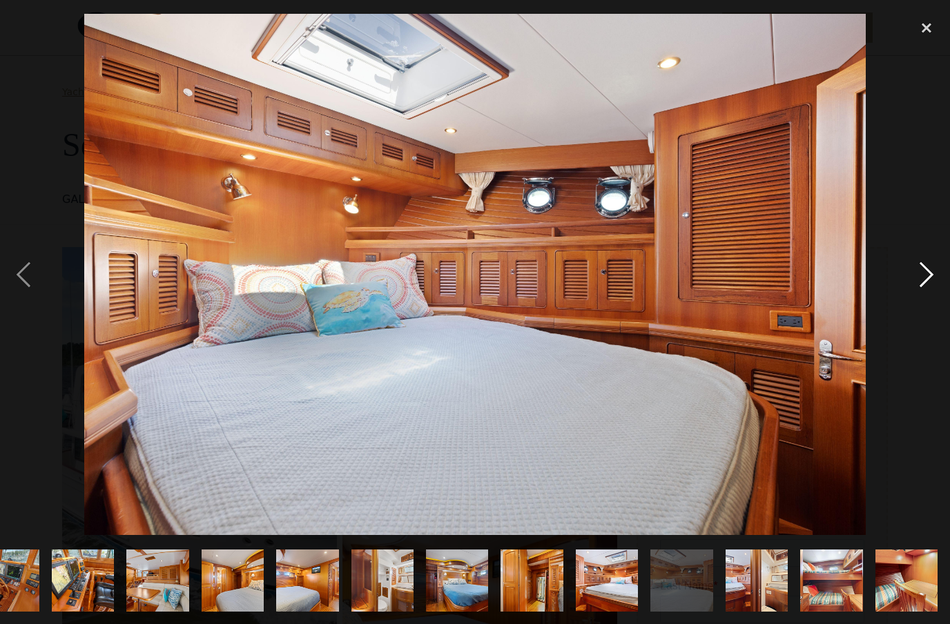
click at [925, 302] on div "next image" at bounding box center [926, 274] width 47 height 524
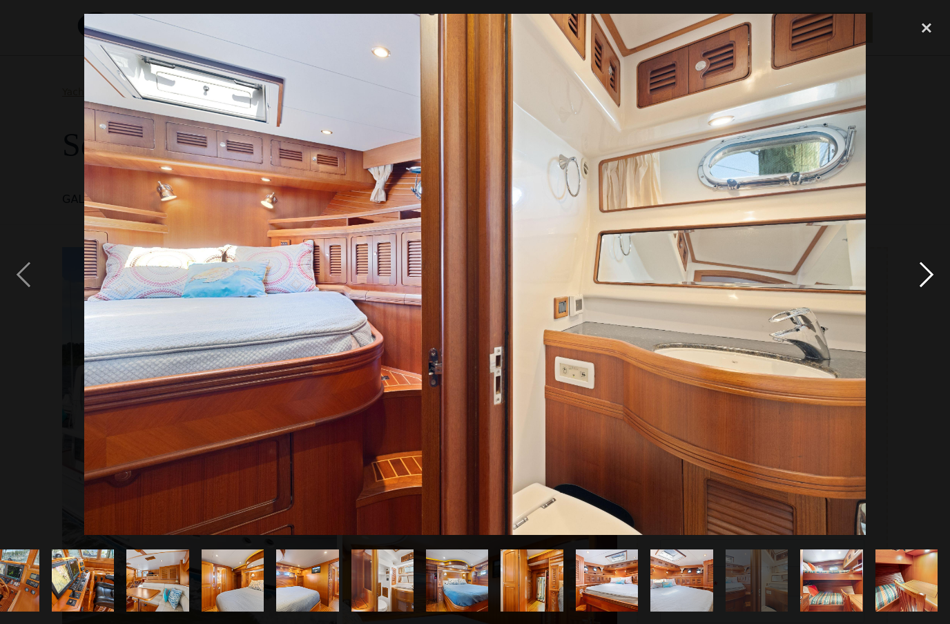
click at [923, 300] on div "next image" at bounding box center [926, 274] width 47 height 524
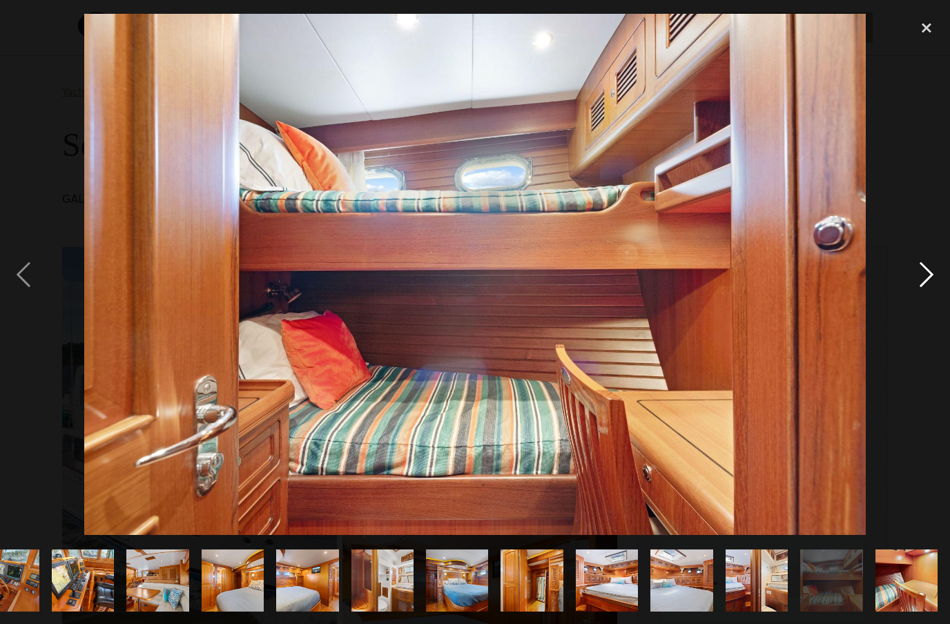
click at [924, 300] on div "next image" at bounding box center [926, 274] width 47 height 524
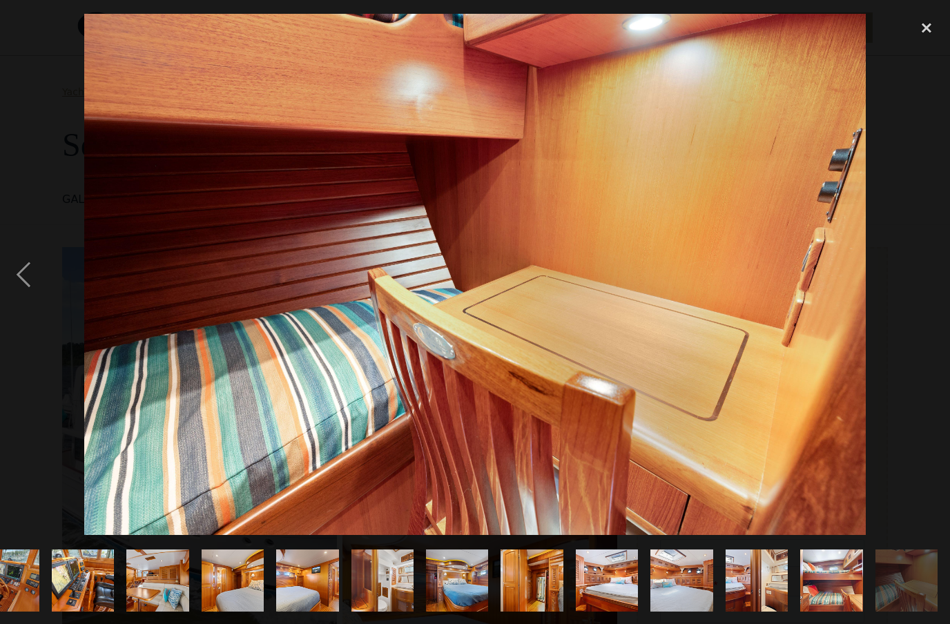
scroll to position [26, 0]
click at [927, 28] on div "close lightbox" at bounding box center [926, 27] width 47 height 30
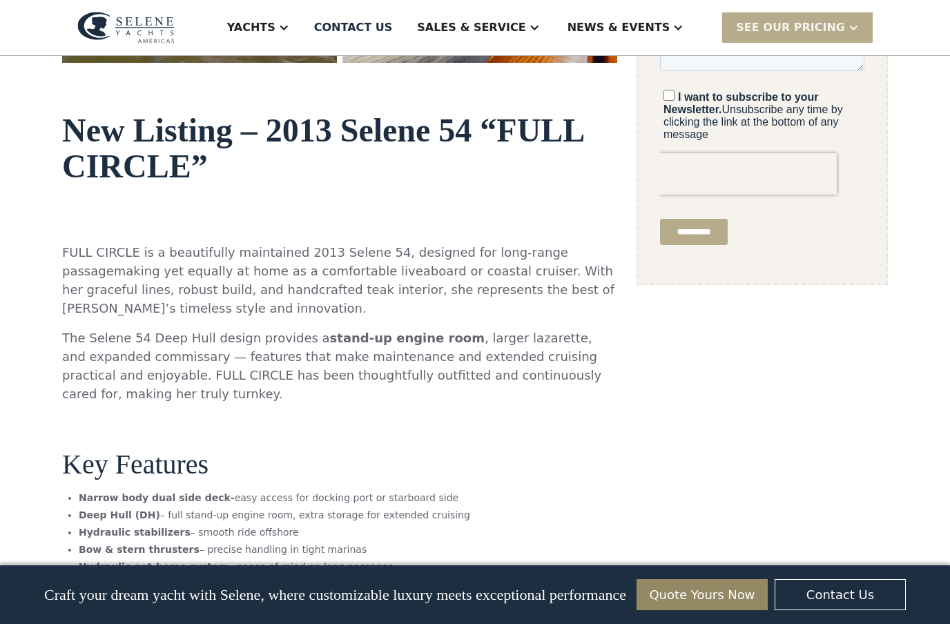
scroll to position [598, 0]
